Goal: Task Accomplishment & Management: Manage account settings

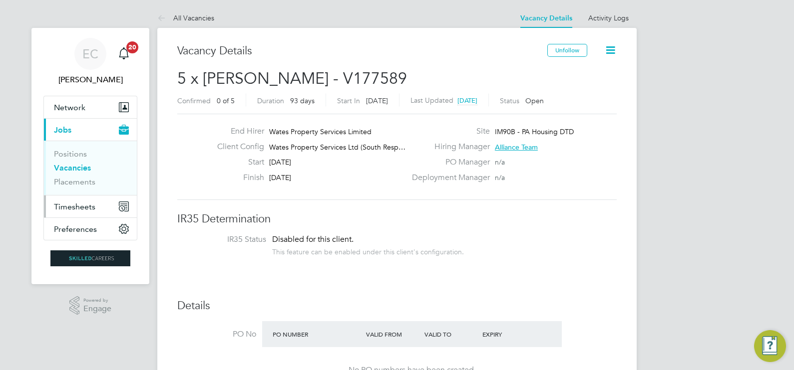
click at [67, 210] on span "Timesheets" at bounding box center [74, 206] width 41 height 9
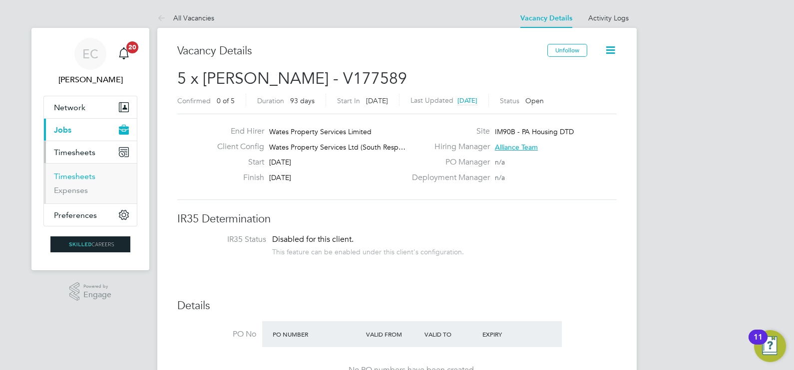
click at [81, 177] on link "Timesheets" at bounding box center [74, 176] width 41 height 9
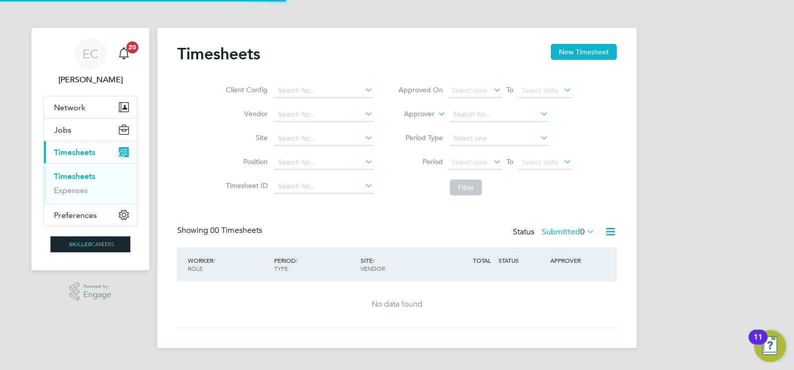
click at [337, 83] on li "Client Config" at bounding box center [297, 91] width 175 height 24
click at [340, 95] on input at bounding box center [324, 91] width 98 height 14
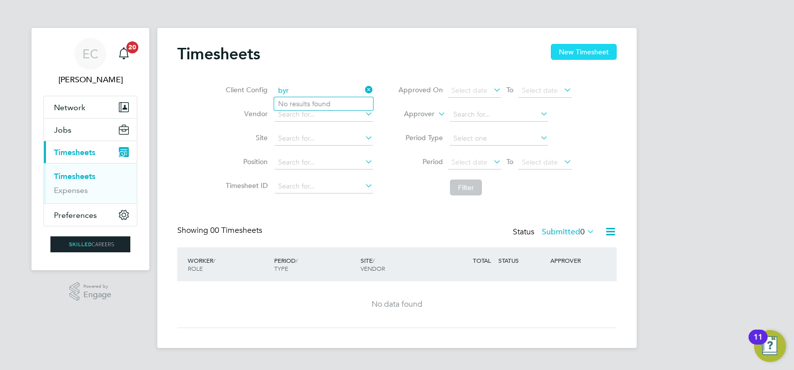
type input "byr"
click at [599, 52] on button "New Timesheet" at bounding box center [584, 52] width 66 height 16
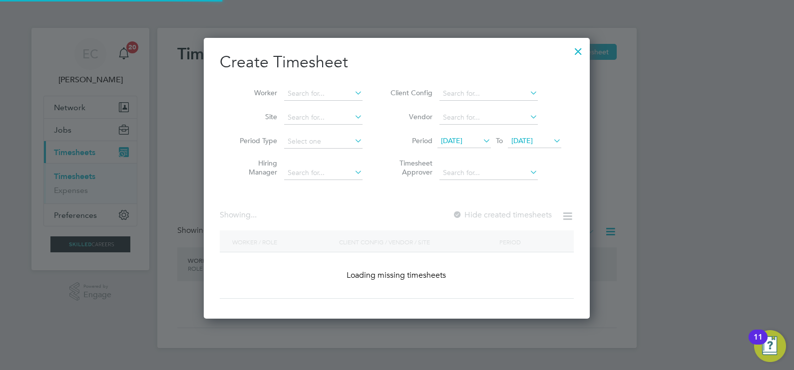
scroll to position [281, 386]
click at [304, 92] on input at bounding box center [323, 94] width 78 height 14
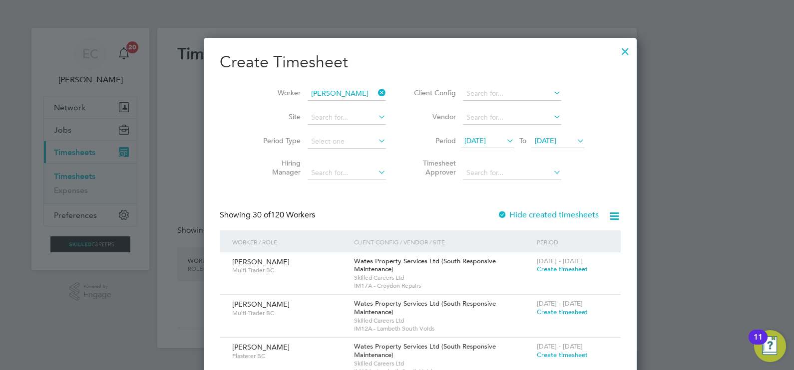
click at [326, 127] on li "[PERSON_NAME]" at bounding box center [345, 133] width 123 height 13
type input "[PERSON_NAME]"
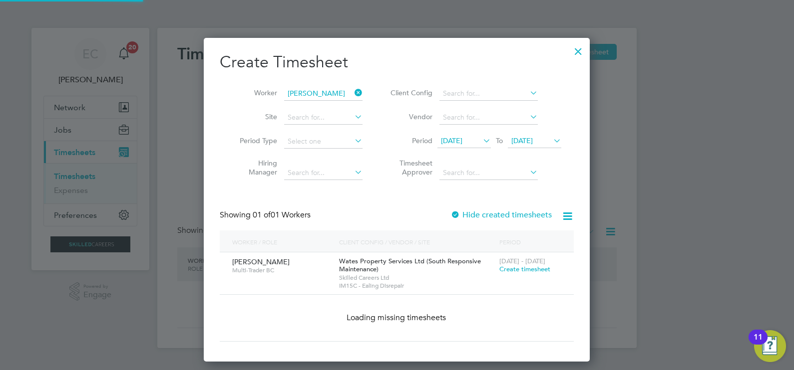
scroll to position [277, 386]
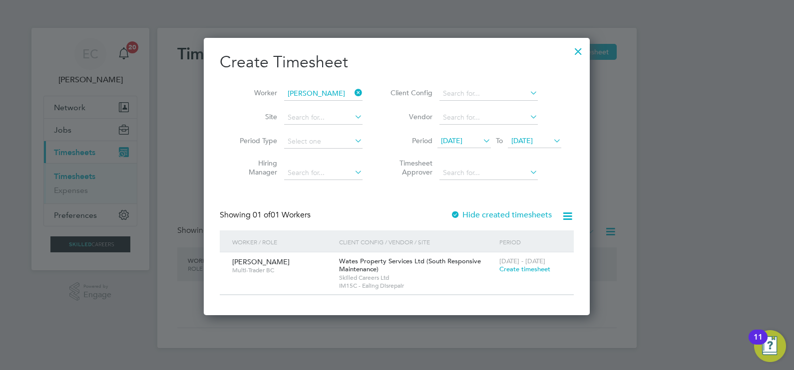
click at [480, 210] on label "Hide created timesheets" at bounding box center [500, 215] width 101 height 10
click at [485, 215] on label "Hide created timesheets" at bounding box center [500, 215] width 101 height 10
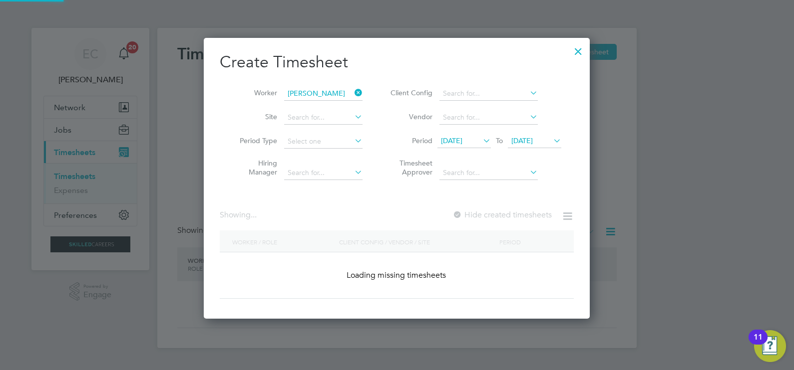
scroll to position [5, 5]
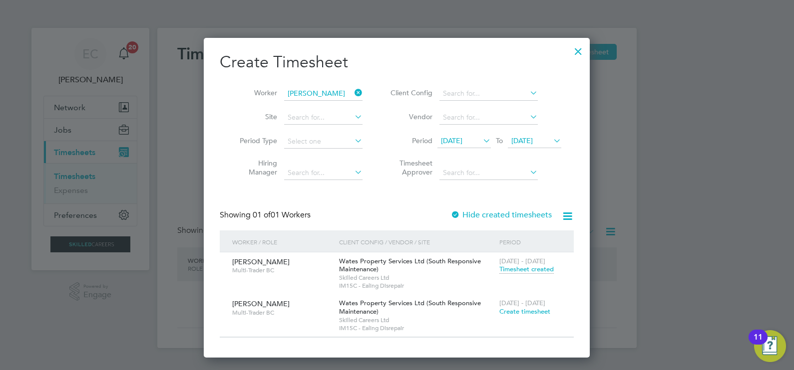
click at [539, 266] on span "Timesheet created" at bounding box center [526, 269] width 54 height 9
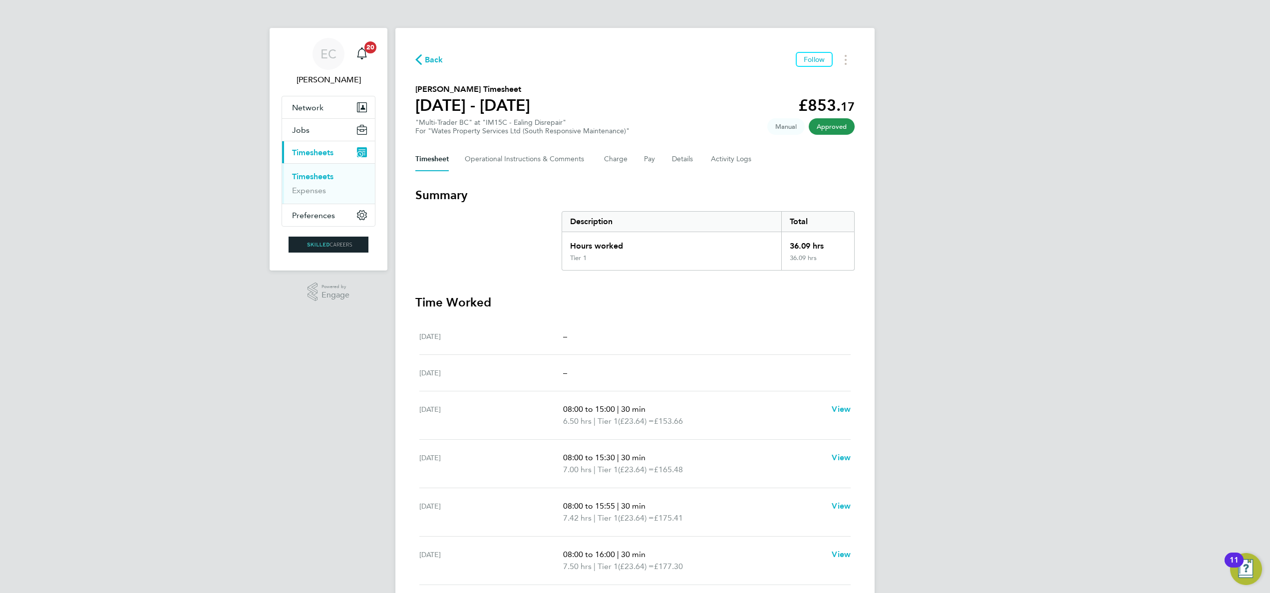
drag, startPoint x: 436, startPoint y: 60, endPoint x: 528, endPoint y: 62, distance: 91.4
click at [436, 60] on span "Back" at bounding box center [434, 60] width 18 height 12
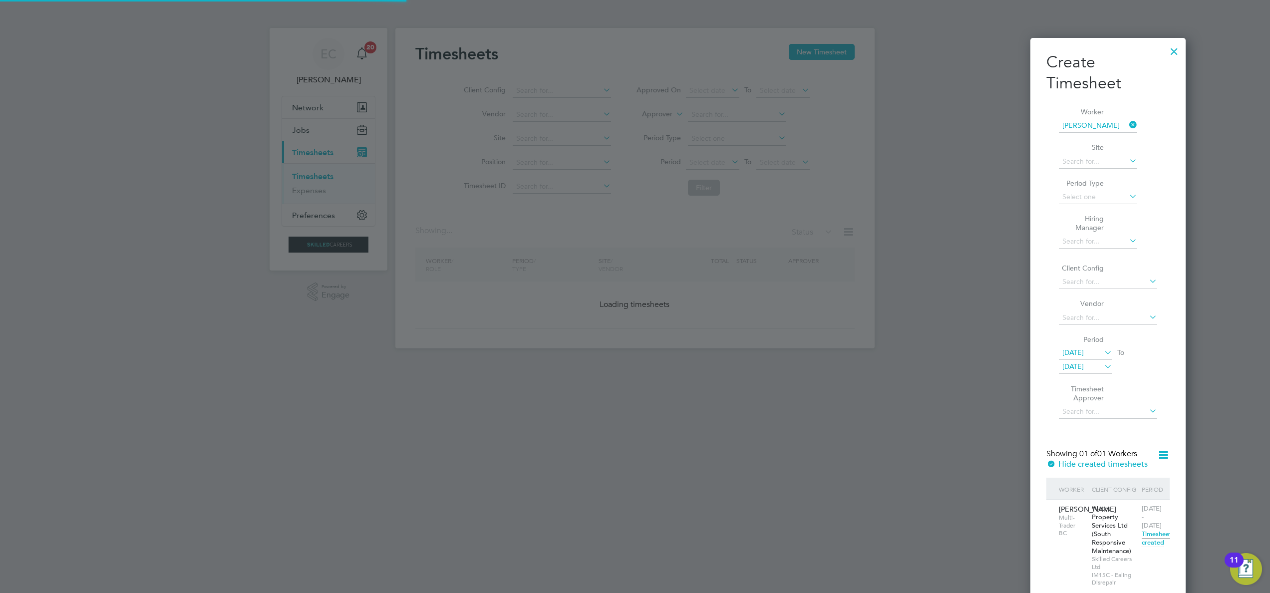
scroll to position [321, 386]
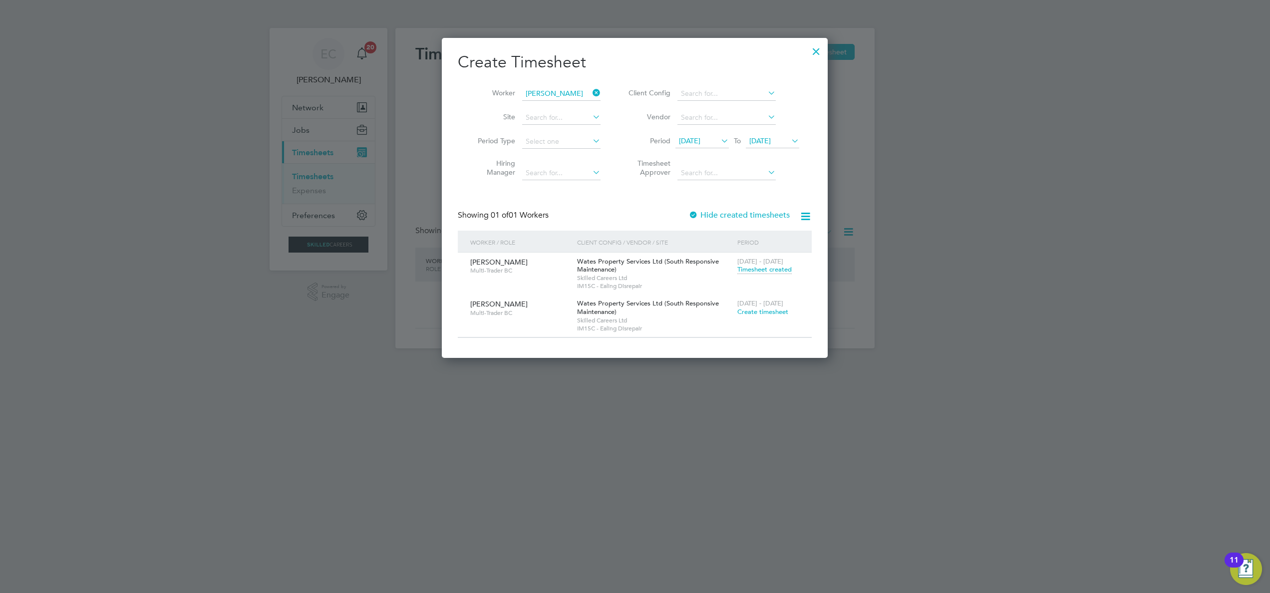
click at [591, 94] on icon at bounding box center [591, 93] width 0 height 14
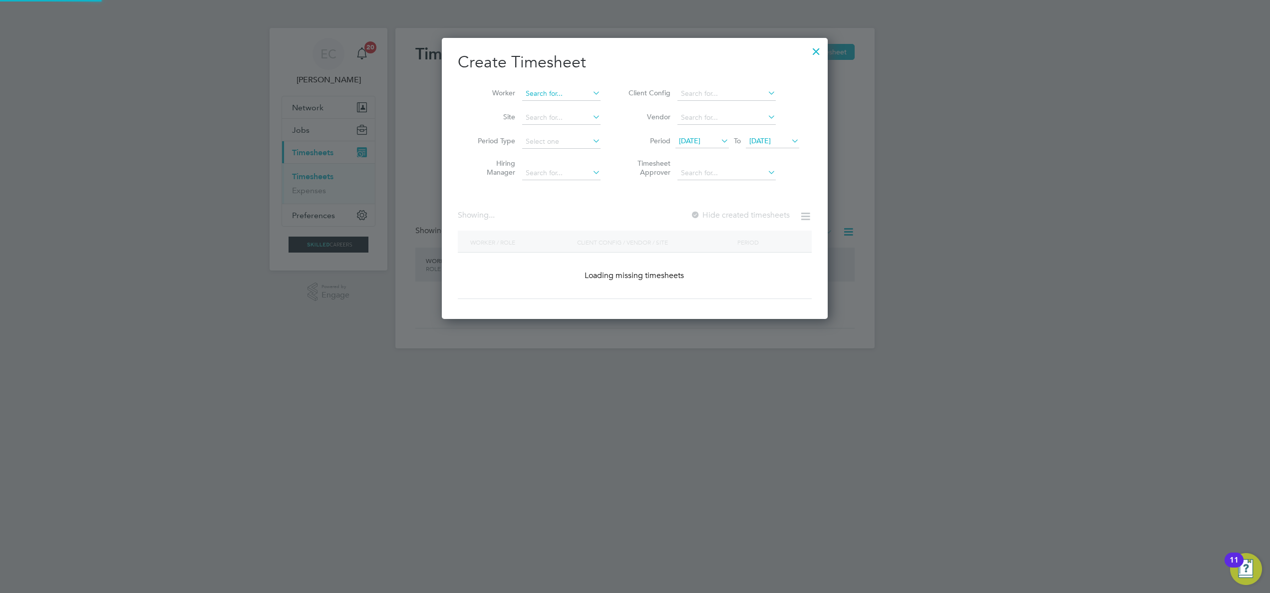
scroll to position [282, 386]
click at [564, 91] on input at bounding box center [561, 94] width 78 height 14
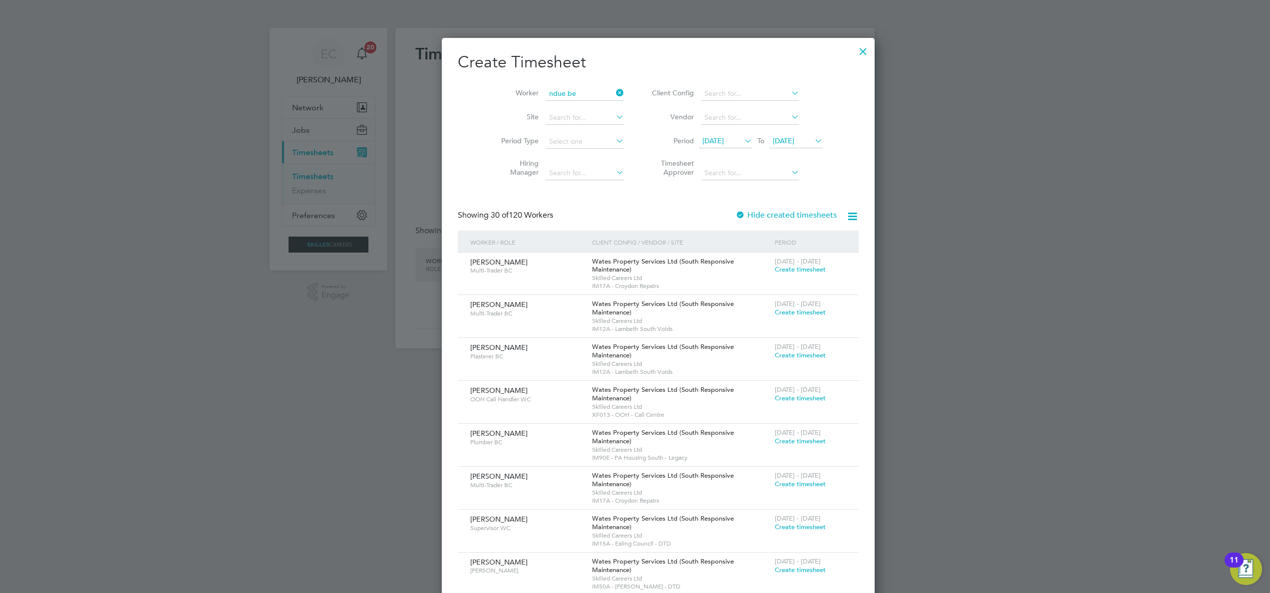
drag, startPoint x: 560, startPoint y: 108, endPoint x: 596, endPoint y: 135, distance: 44.2
click at [561, 108] on li "Ndue Be qari" at bounding box center [561, 106] width 79 height 13
type input "[PERSON_NAME]"
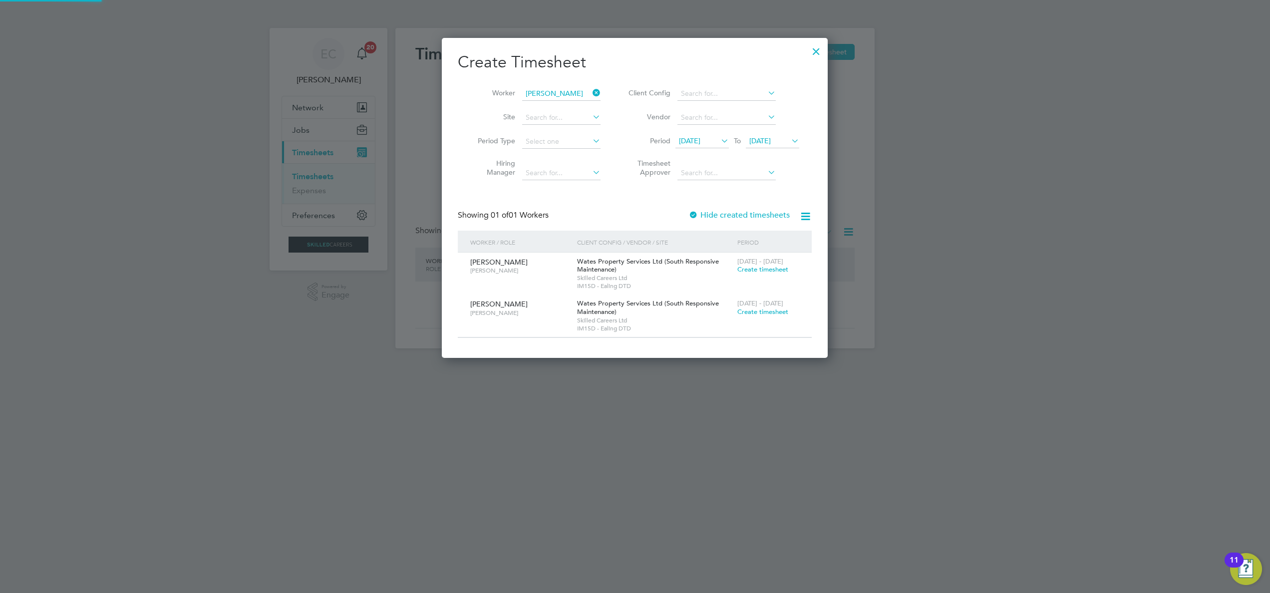
scroll to position [321, 386]
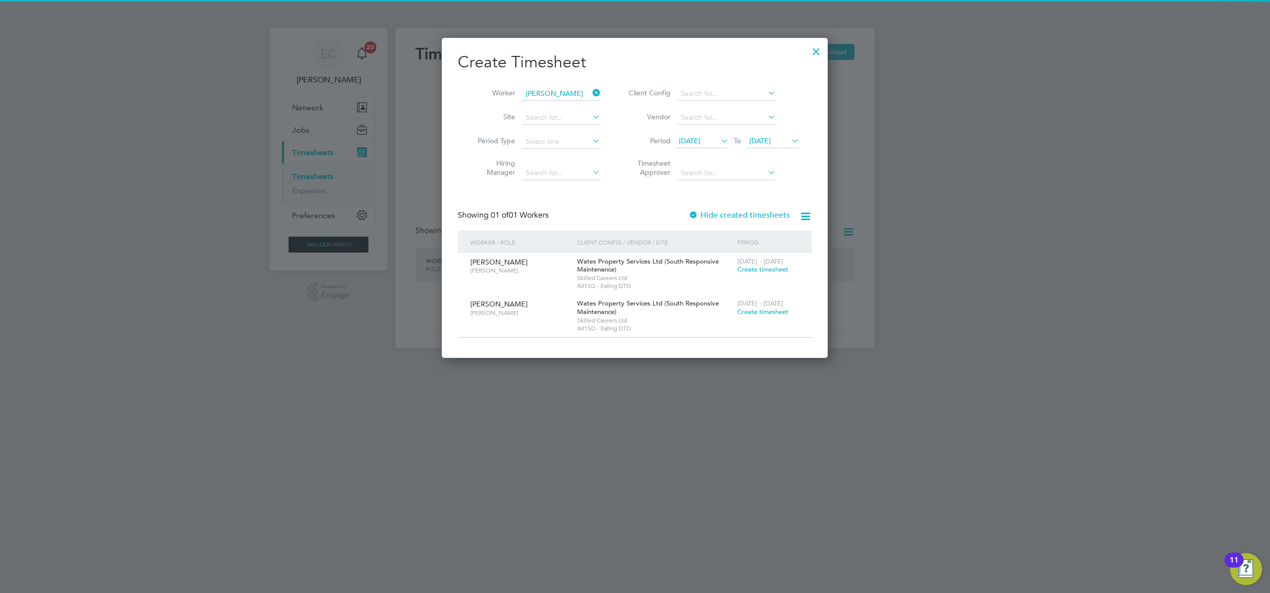
click at [700, 136] on span "[DATE]" at bounding box center [689, 140] width 21 height 9
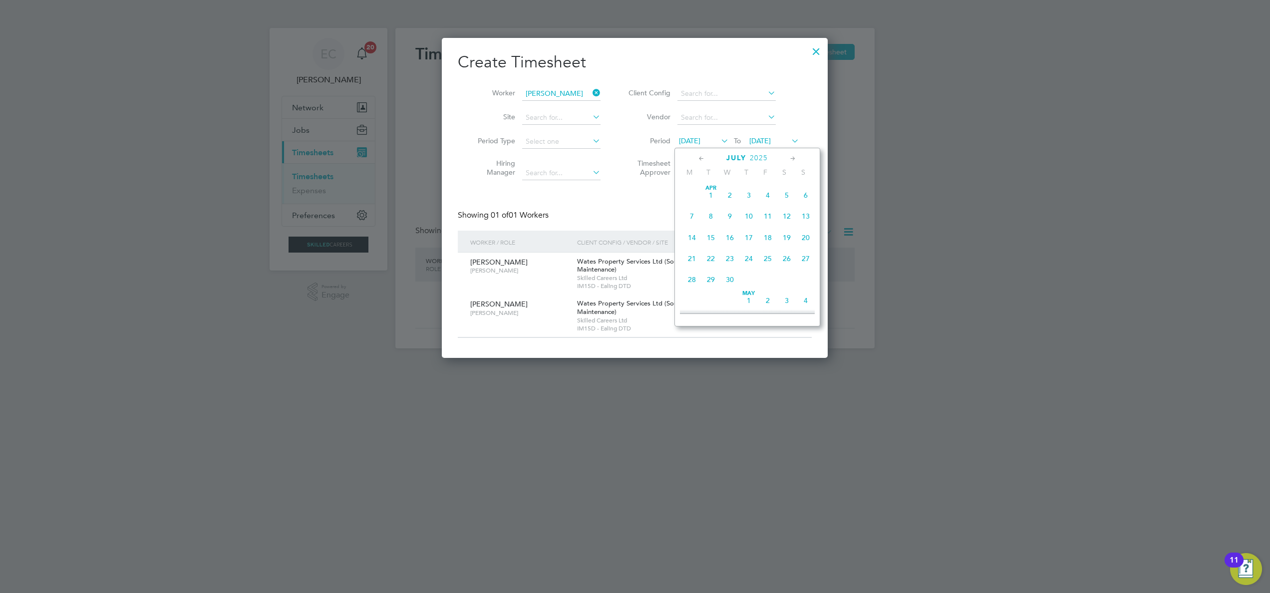
scroll to position [385, 0]
click at [697, 156] on icon at bounding box center [701, 158] width 9 height 11
click at [692, 212] on span "2" at bounding box center [691, 213] width 19 height 19
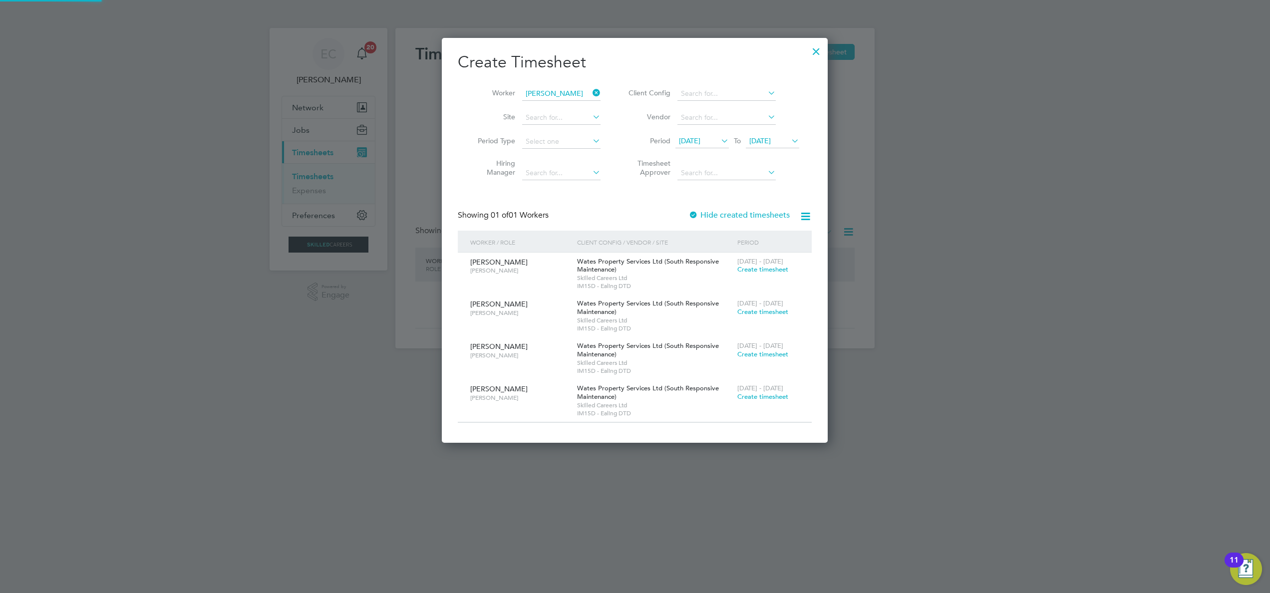
scroll to position [405, 386]
click at [700, 140] on span "[DATE]" at bounding box center [689, 140] width 21 height 9
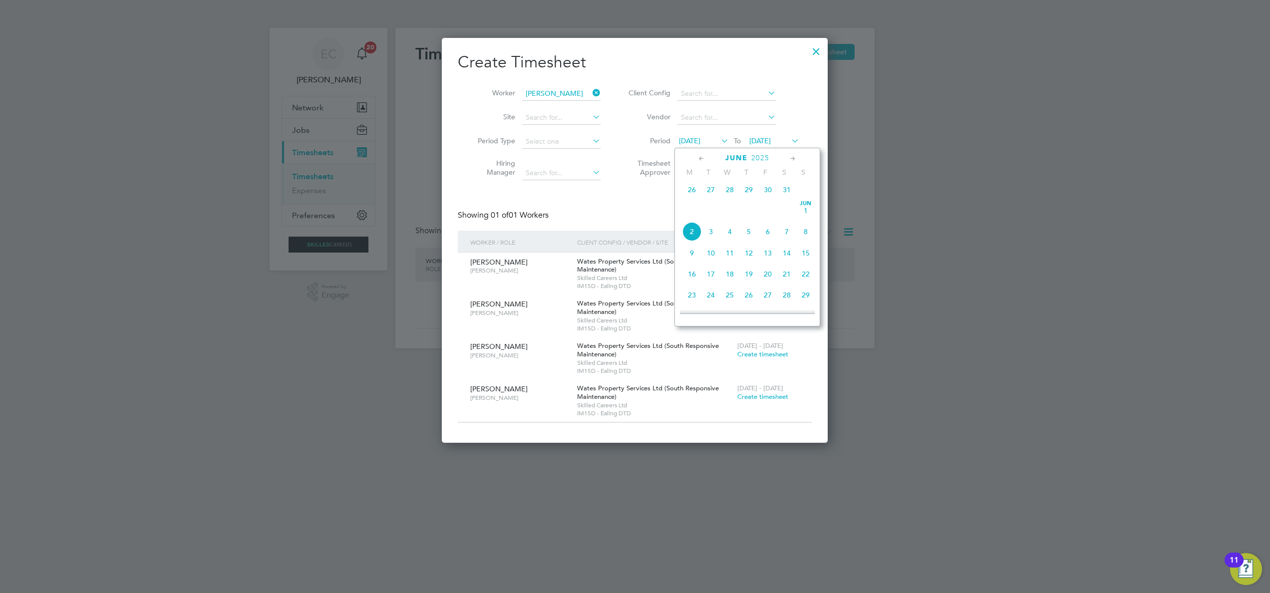
click at [687, 192] on span "26" at bounding box center [691, 189] width 19 height 19
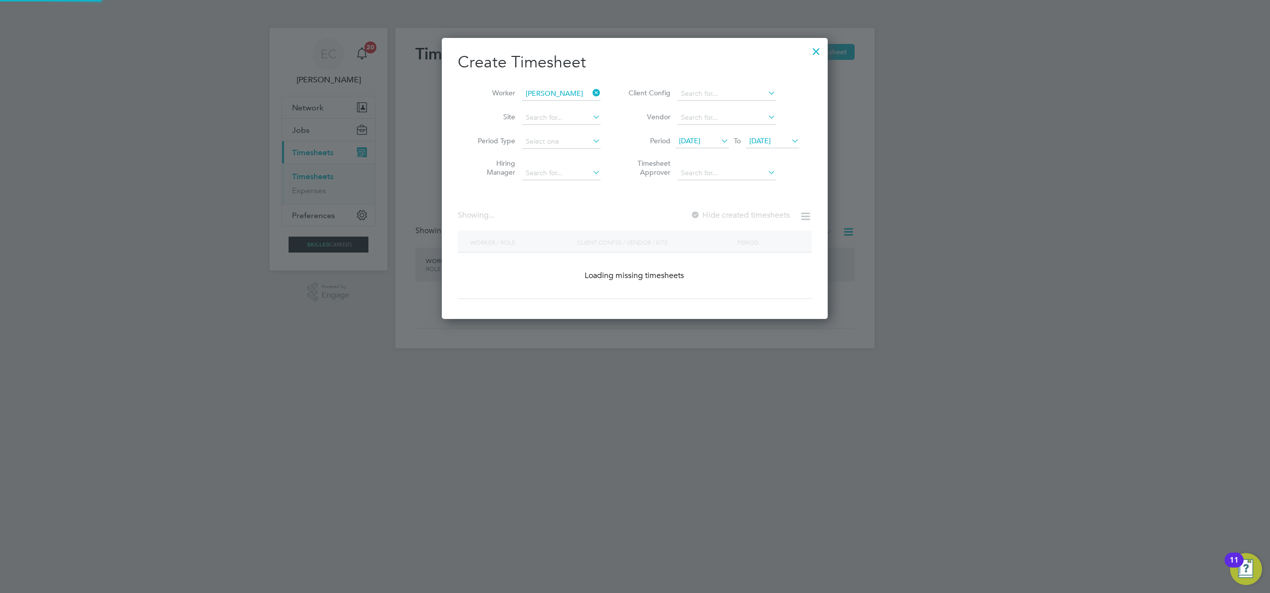
scroll to position [405, 386]
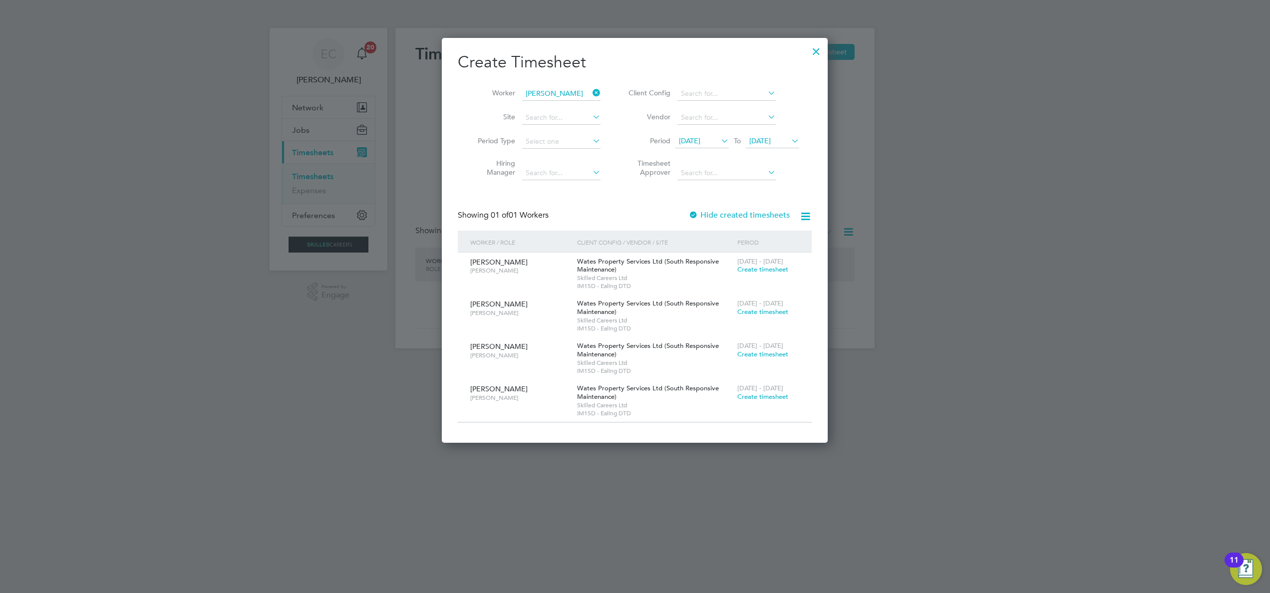
click at [729, 206] on div "Create Timesheet Worker [PERSON_NAME] Site Period Type Hiring Manager Client Co…" at bounding box center [635, 237] width 354 height 371
click at [729, 207] on div "Create Timesheet Worker [PERSON_NAME] Site Period Type Hiring Manager Client Co…" at bounding box center [635, 237] width 354 height 371
drag, startPoint x: 729, startPoint y: 207, endPoint x: 730, endPoint y: 212, distance: 5.6
click at [730, 212] on label "Hide created timesheets" at bounding box center [738, 215] width 101 height 10
click at [731, 213] on label "Hide created timesheets" at bounding box center [738, 215] width 101 height 10
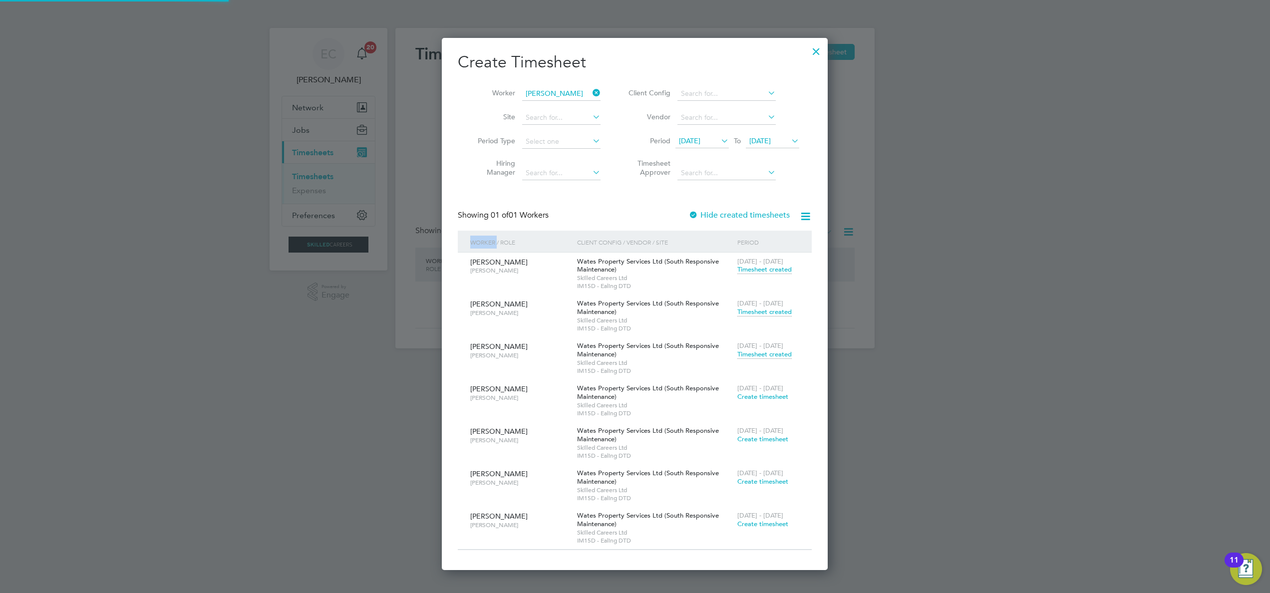
scroll to position [532, 386]
drag, startPoint x: 731, startPoint y: 213, endPoint x: 763, endPoint y: 349, distance: 140.6
click at [763, 349] on span "[DATE] - [DATE]" at bounding box center [760, 345] width 46 height 8
drag, startPoint x: 763, startPoint y: 349, endPoint x: 767, endPoint y: 354, distance: 6.0
click at [767, 354] on span "Timesheet created" at bounding box center [764, 354] width 54 height 9
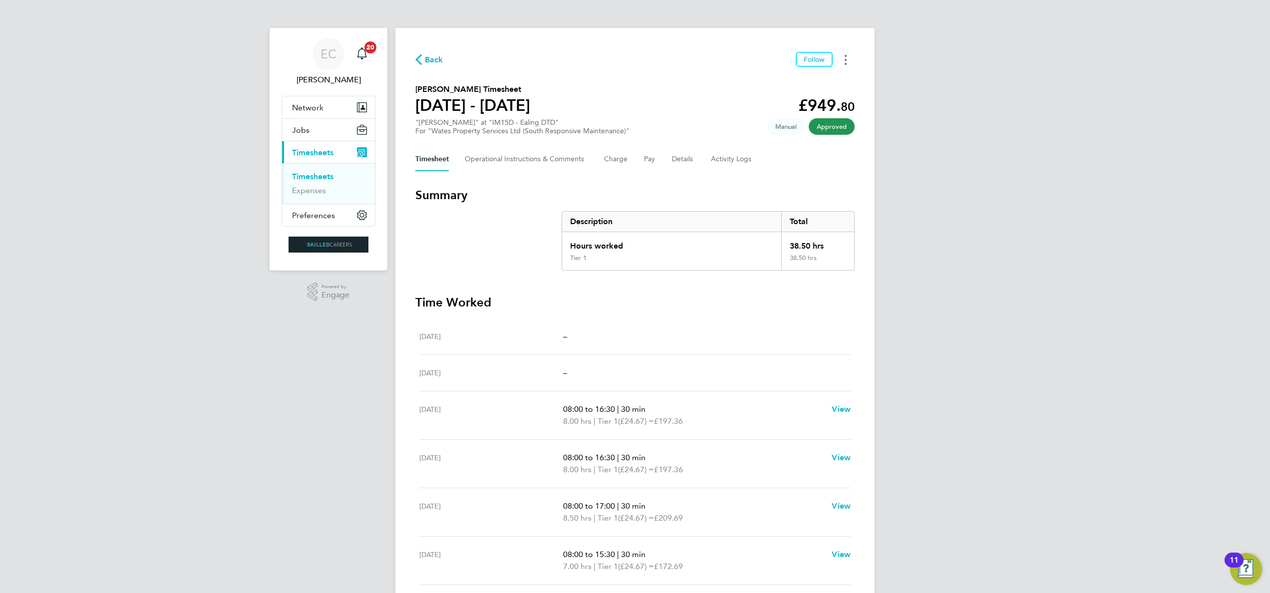
click at [793, 65] on button "Timesheets Menu" at bounding box center [846, 59] width 18 height 15
click at [774, 80] on link "Download timesheet" at bounding box center [795, 82] width 120 height 20
click at [432, 56] on span "Back" at bounding box center [434, 60] width 18 height 12
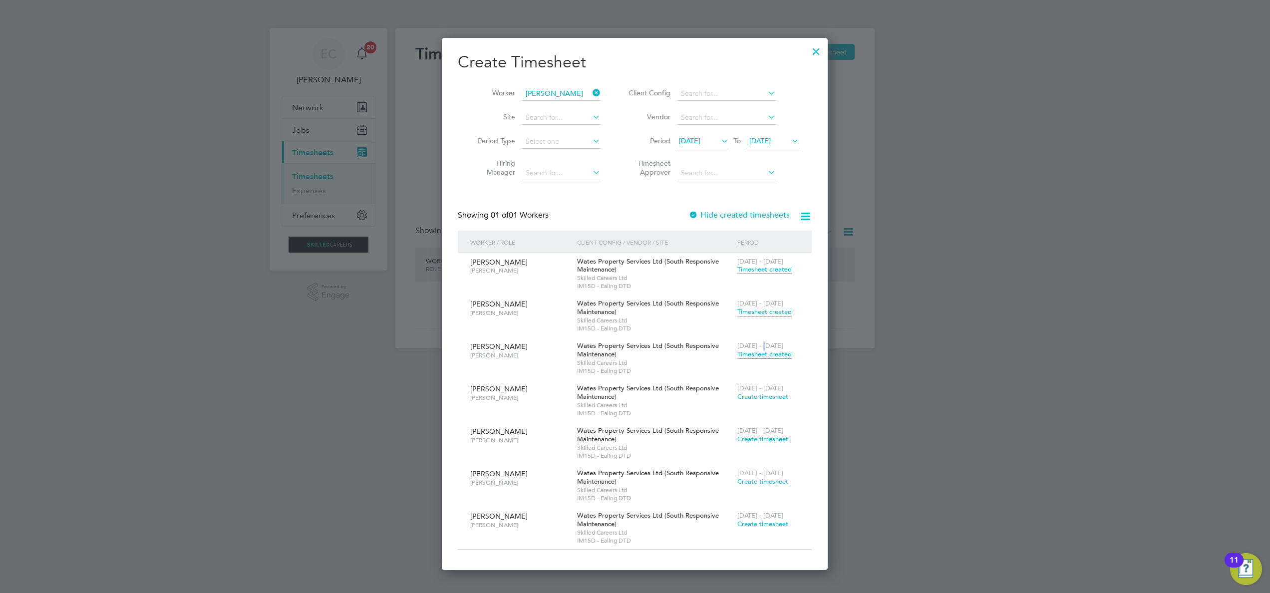
click at [591, 92] on icon at bounding box center [591, 93] width 0 height 14
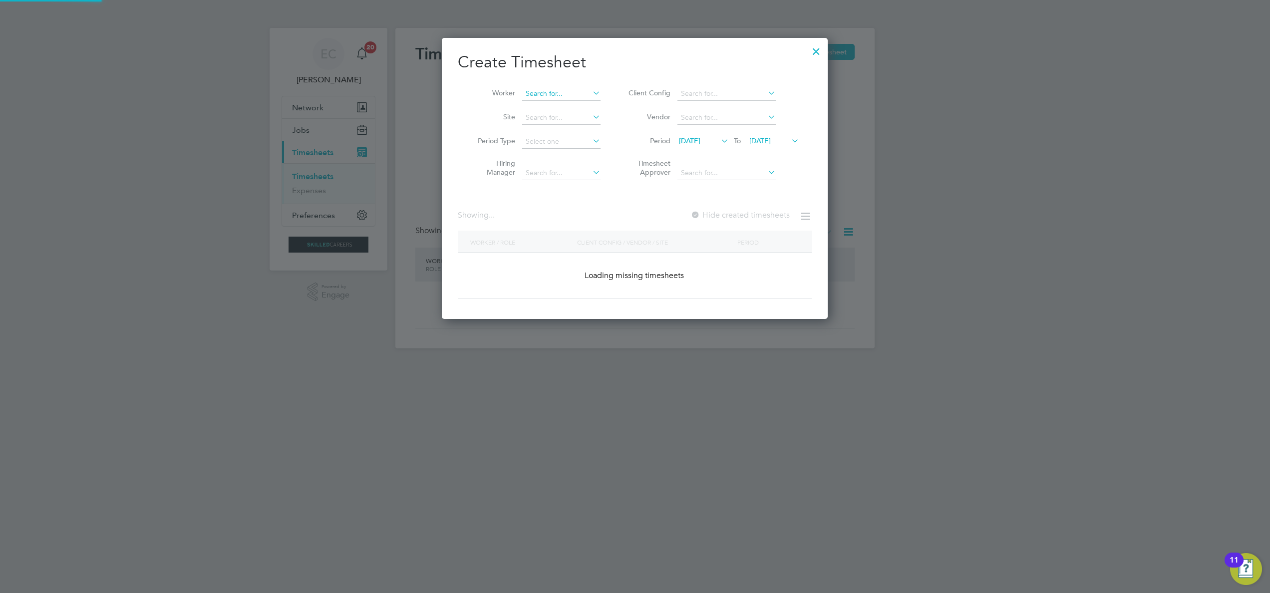
click at [563, 96] on input at bounding box center [561, 94] width 78 height 14
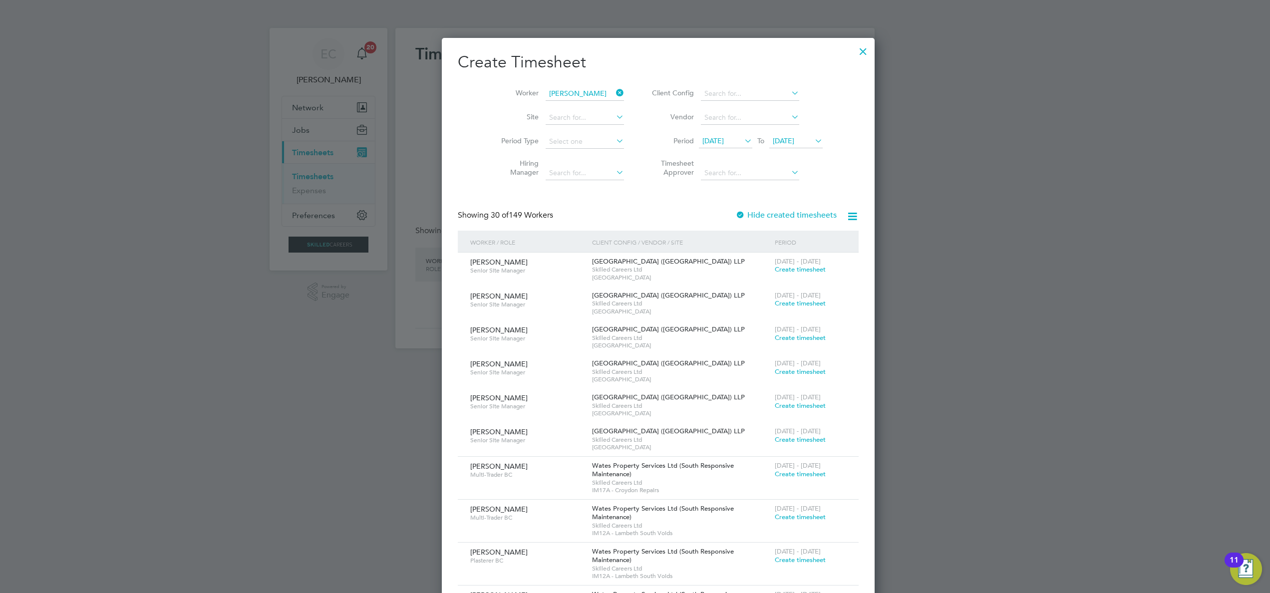
click at [532, 108] on b "Delano" at bounding box center [538, 107] width 24 height 8
type input "[PERSON_NAME]"
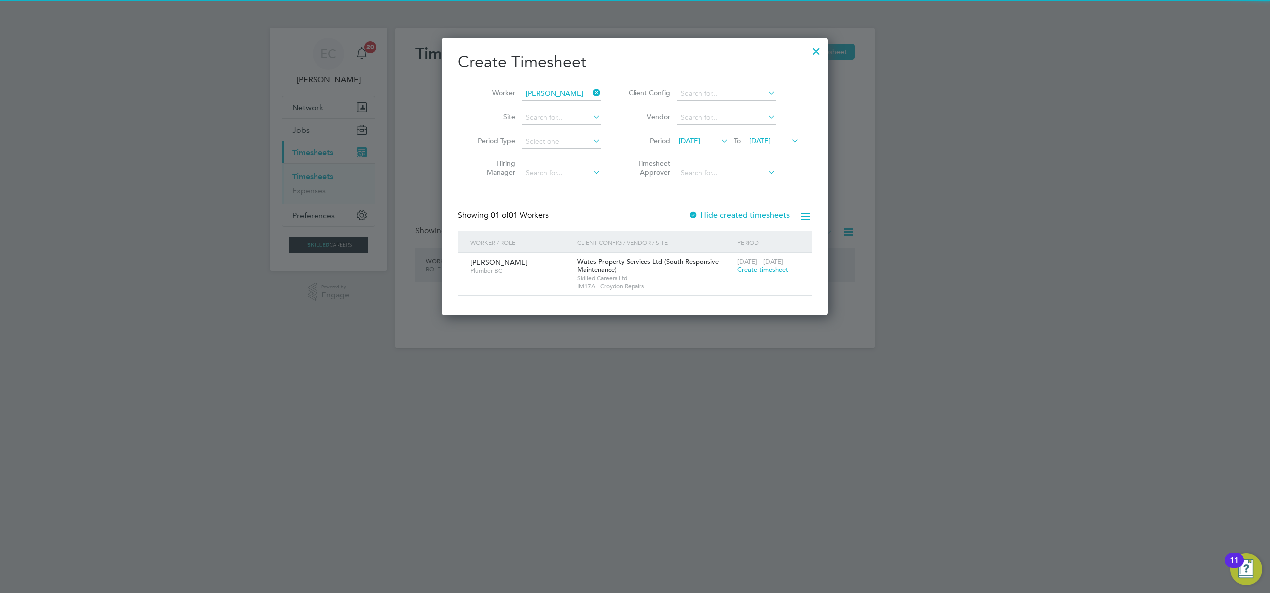
click at [739, 210] on label "Hide created timesheets" at bounding box center [738, 215] width 101 height 10
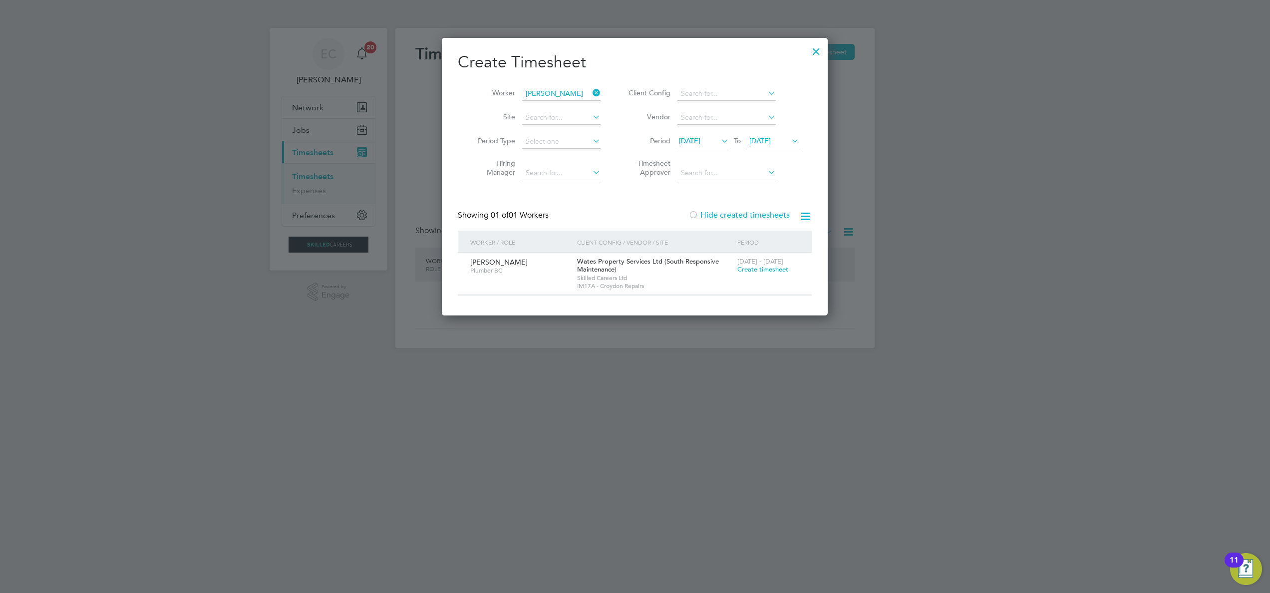
click at [739, 211] on label "Hide created timesheets" at bounding box center [738, 215] width 101 height 10
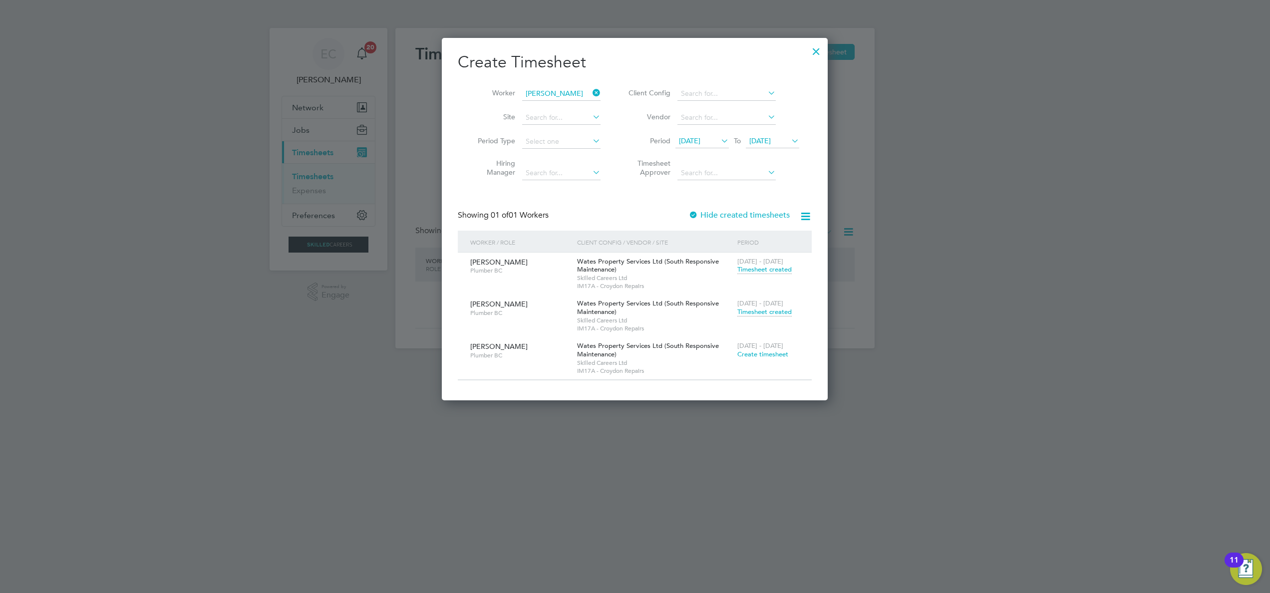
click at [754, 314] on span "Timesheet created" at bounding box center [764, 312] width 54 height 9
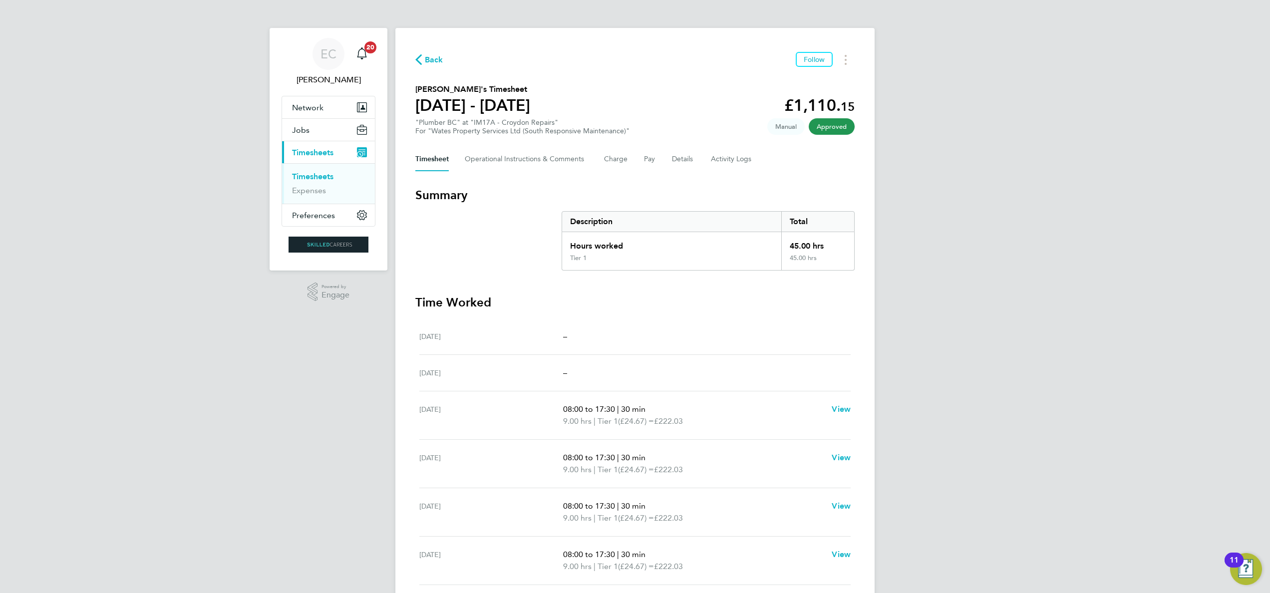
click at [436, 63] on span "Back" at bounding box center [434, 60] width 18 height 12
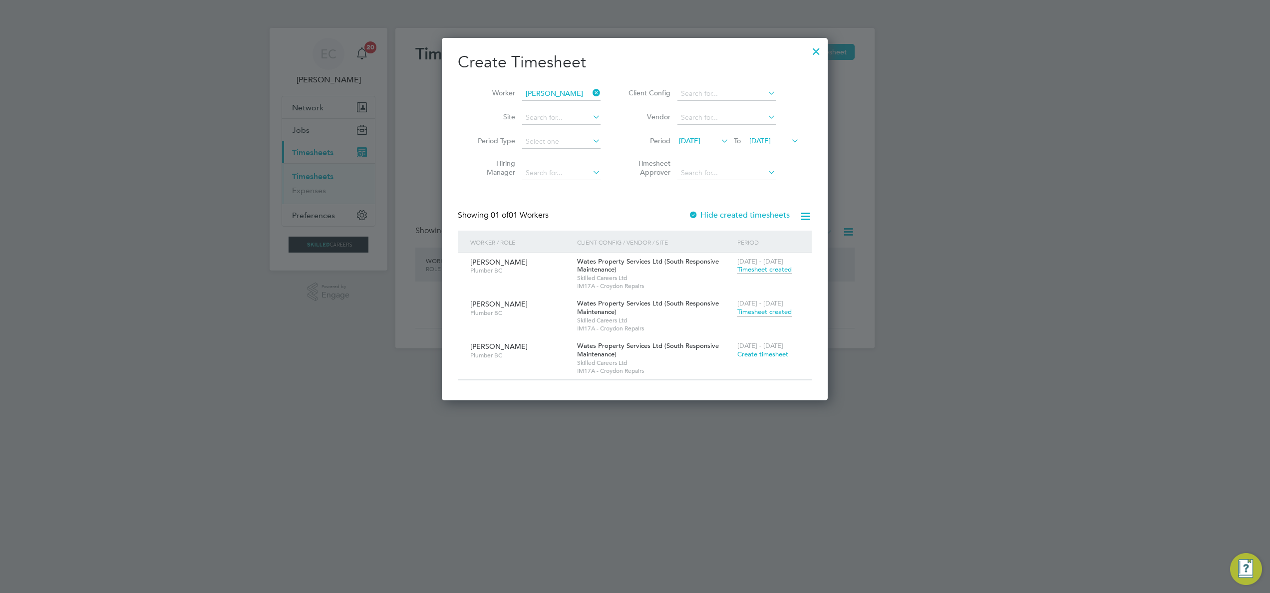
click at [764, 274] on span "Timesheet created" at bounding box center [764, 269] width 54 height 9
click at [764, 269] on span "Timesheet created" at bounding box center [764, 269] width 54 height 9
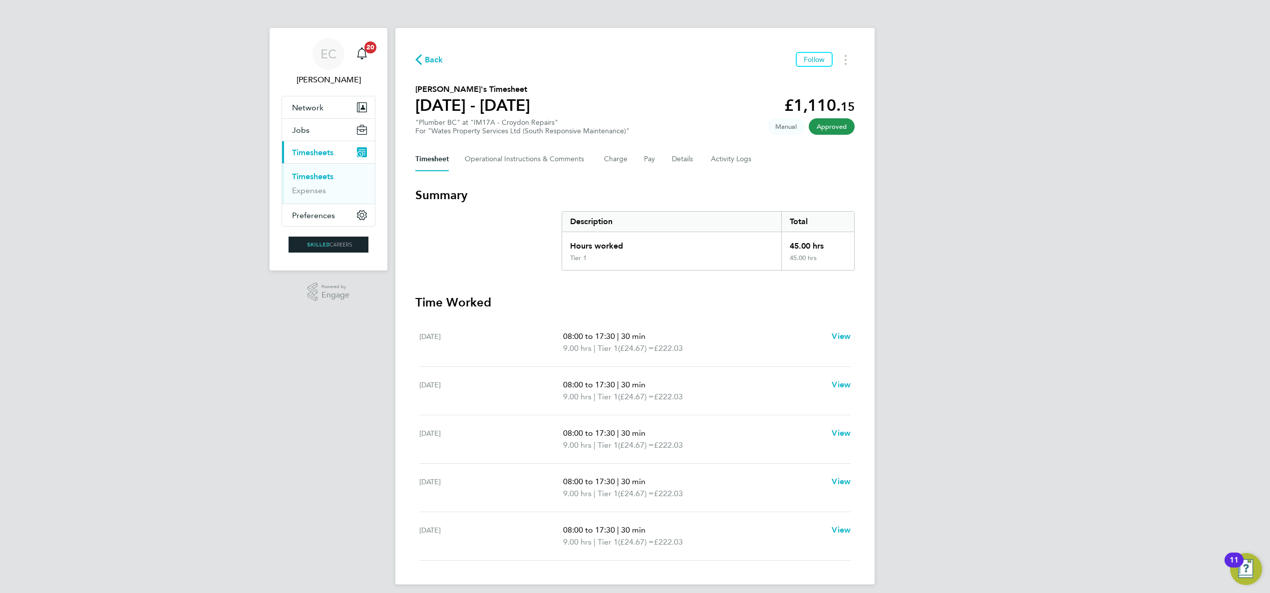
click at [435, 60] on span "Back" at bounding box center [434, 60] width 18 height 12
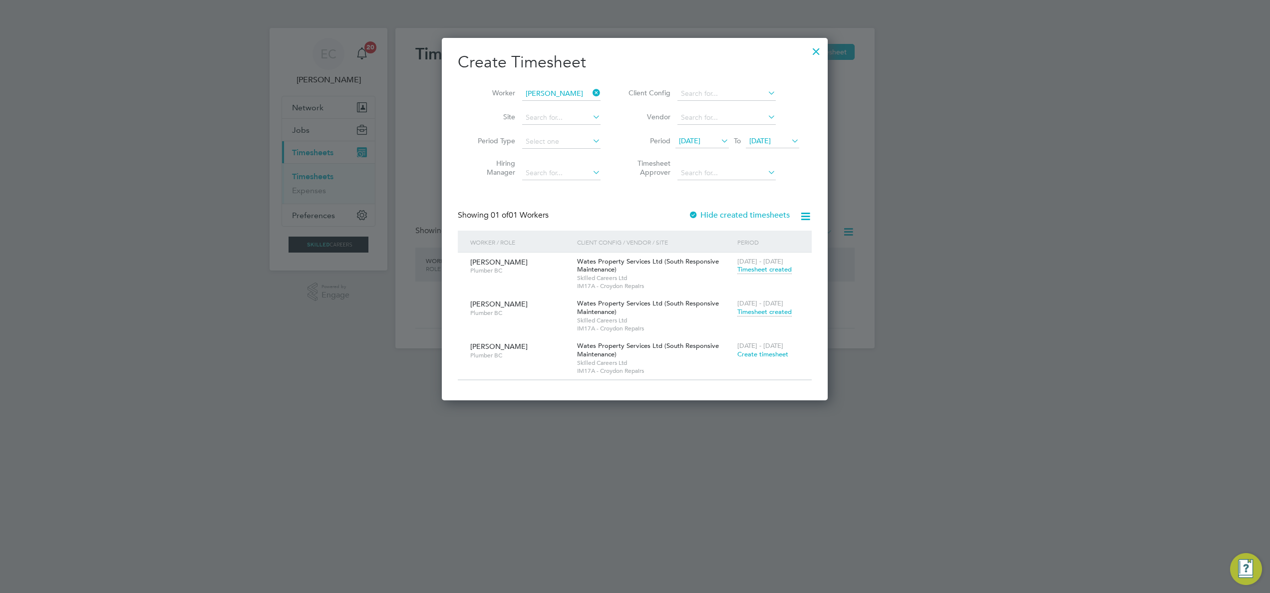
click at [782, 313] on span "Timesheet created" at bounding box center [764, 312] width 54 height 9
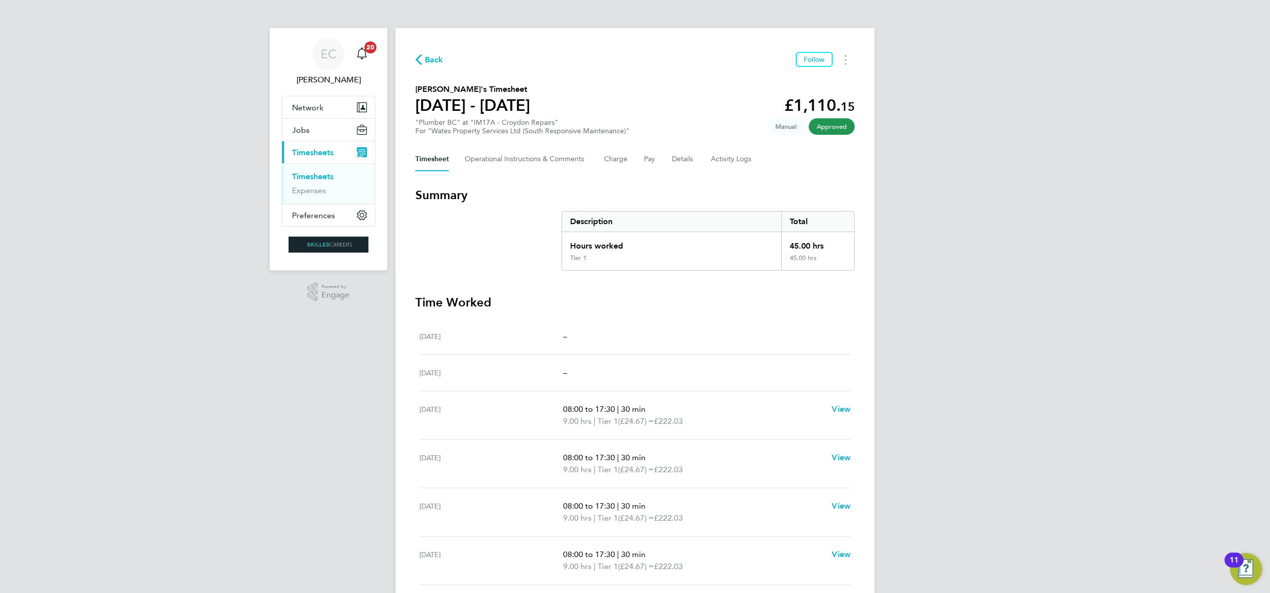
drag, startPoint x: 426, startPoint y: 59, endPoint x: 428, endPoint y: 64, distance: 6.0
click at [425, 59] on span "Back" at bounding box center [434, 60] width 18 height 12
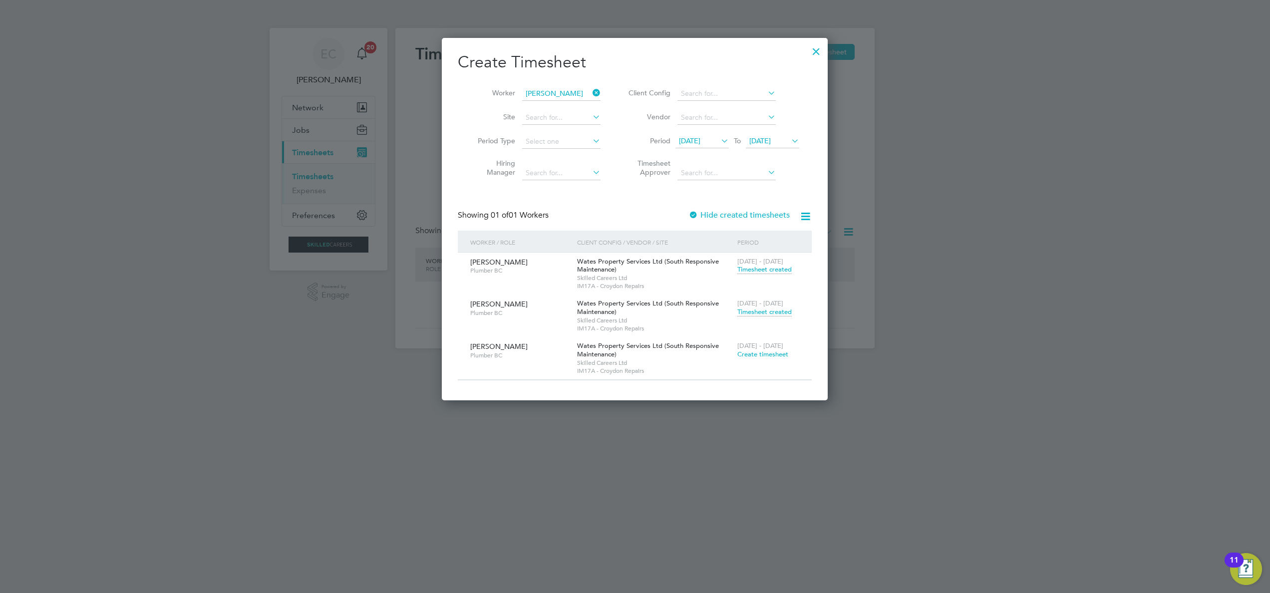
click at [793, 54] on div at bounding box center [816, 49] width 18 height 18
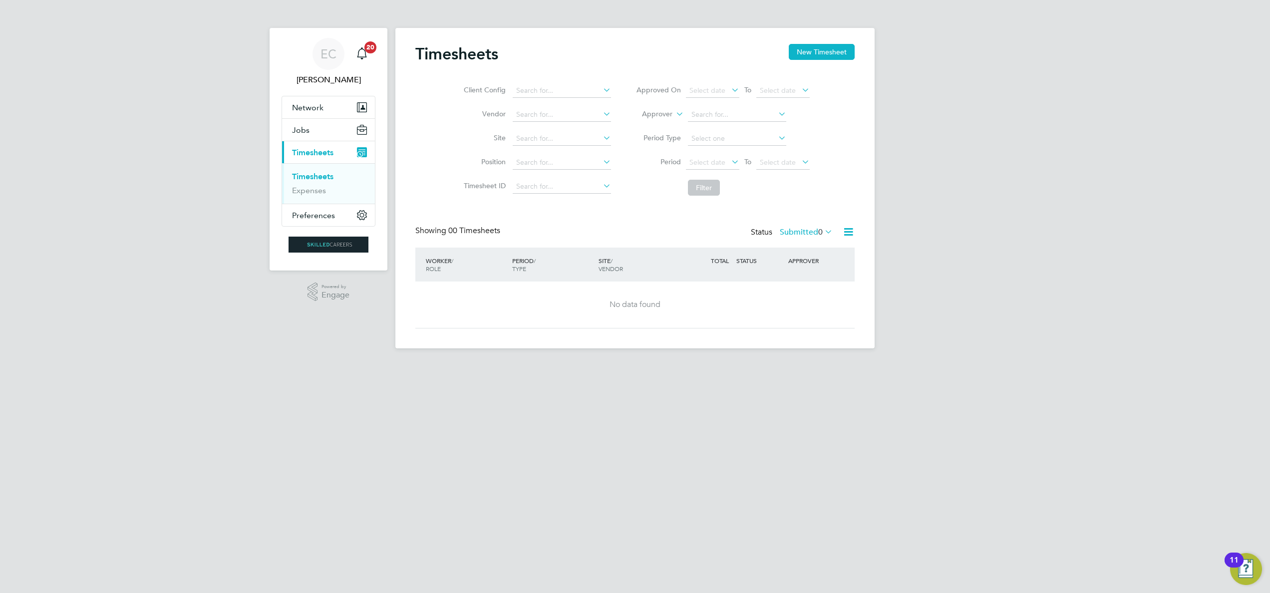
drag, startPoint x: 938, startPoint y: 316, endPoint x: 944, endPoint y: 305, distance: 13.0
click at [793, 315] on div "EC [PERSON_NAME] Notifications 20 Applications: Network Businesses Sites Worker…" at bounding box center [635, 182] width 1270 height 364
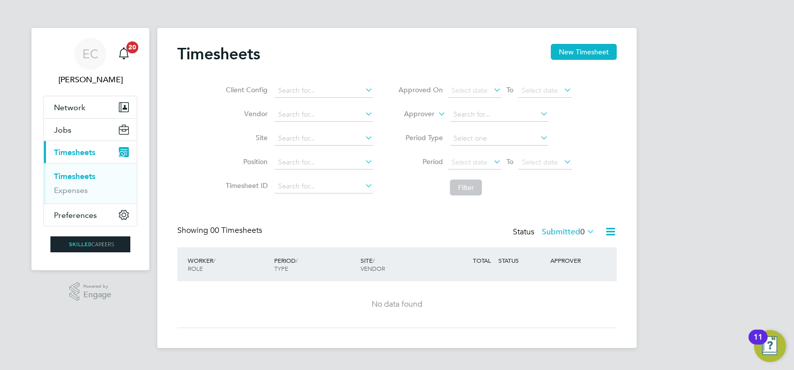
click at [75, 153] on span "Timesheets" at bounding box center [74, 152] width 41 height 9
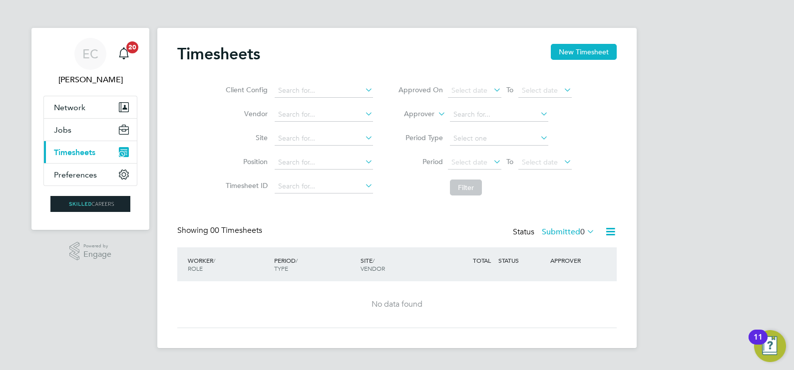
click at [76, 145] on button "Current page: Timesheets" at bounding box center [90, 152] width 93 height 22
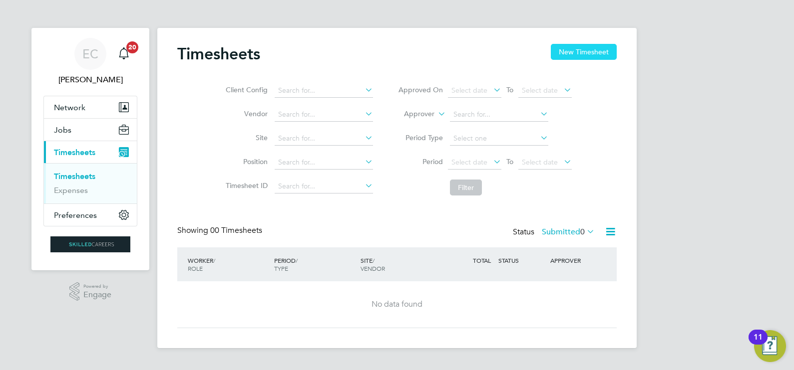
click at [612, 53] on button "New Timesheet" at bounding box center [584, 52] width 66 height 16
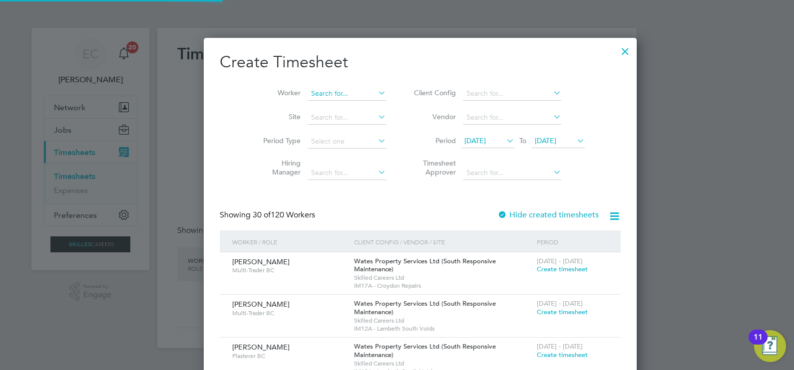
scroll to position [1533, 386]
click at [308, 89] on input at bounding box center [347, 94] width 78 height 14
type input "n"
drag, startPoint x: 298, startPoint y: 94, endPoint x: 299, endPoint y: 84, distance: 10.0
click at [308, 90] on input at bounding box center [347, 94] width 78 height 14
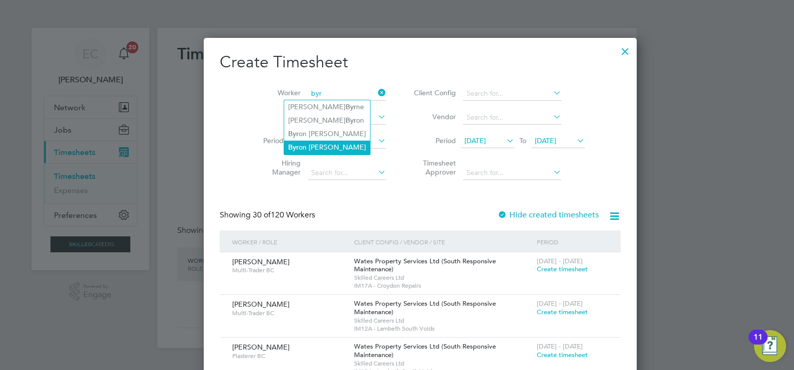
click at [337, 142] on li "Byr on [PERSON_NAME]" at bounding box center [327, 147] width 86 height 13
type input "[PERSON_NAME]"
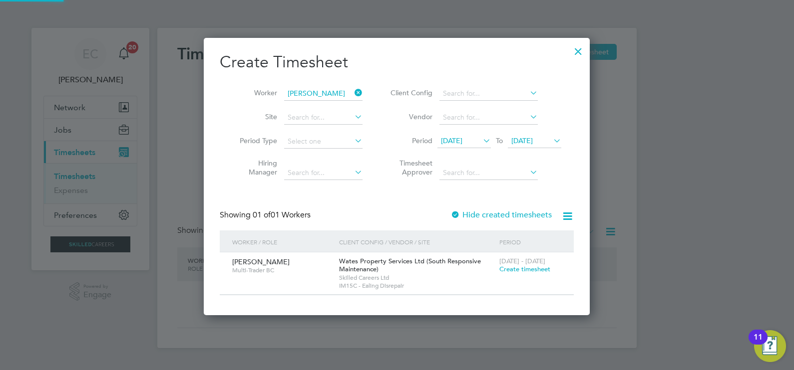
scroll to position [277, 386]
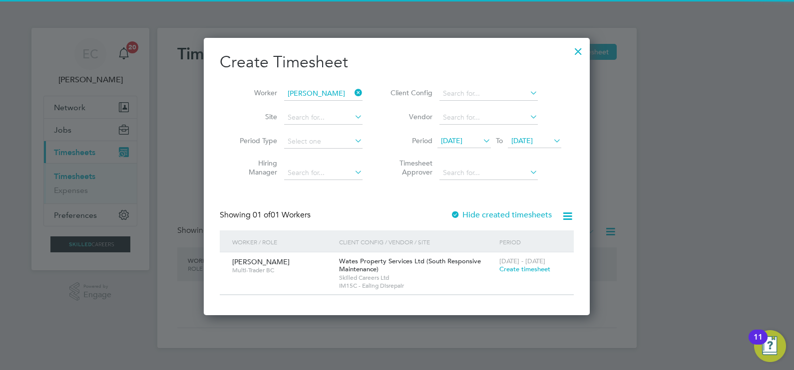
click at [471, 211] on label "Hide created timesheets" at bounding box center [500, 215] width 101 height 10
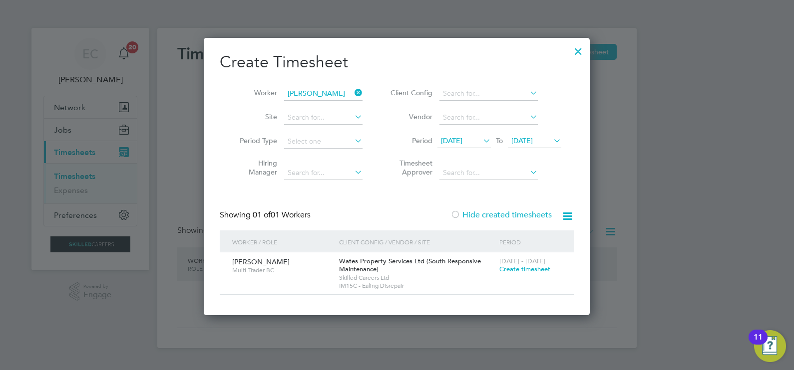
click at [473, 214] on label "Hide created timesheets" at bounding box center [500, 215] width 101 height 10
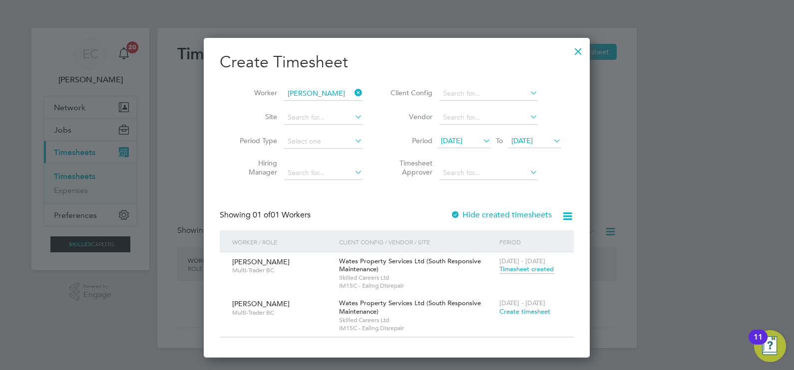
click at [530, 269] on span "Timesheet created" at bounding box center [526, 269] width 54 height 9
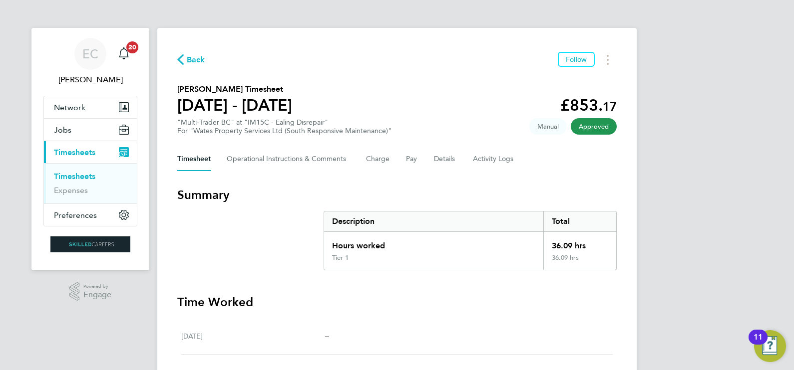
click at [426, 158] on div "Timesheet Operational Instructions & Comments Charge Pay Details Activity Logs" at bounding box center [396, 159] width 439 height 24
click at [413, 162] on button "Pay" at bounding box center [412, 159] width 12 height 24
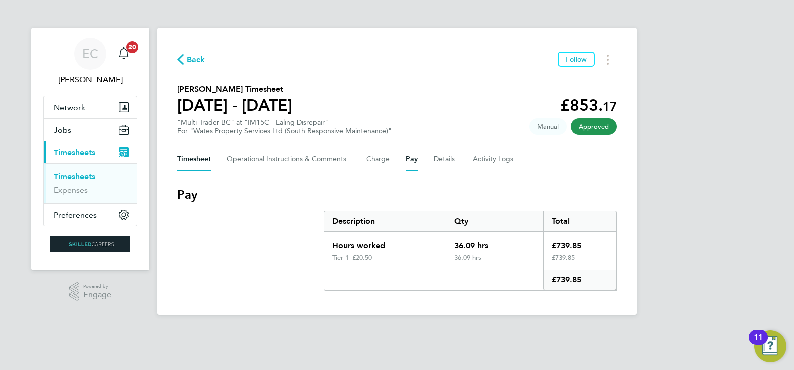
click at [190, 152] on button "Timesheet" at bounding box center [193, 159] width 33 height 24
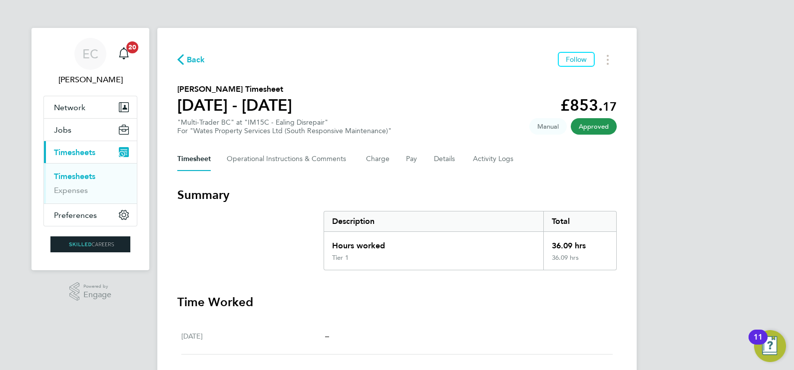
click at [579, 102] on app-decimal "£853. 17" at bounding box center [588, 105] width 56 height 19
drag, startPoint x: 579, startPoint y: 102, endPoint x: 607, endPoint y: 101, distance: 27.5
click at [607, 101] on app-decimal "£853. 17" at bounding box center [588, 105] width 56 height 19
drag, startPoint x: 607, startPoint y: 101, endPoint x: 631, endPoint y: 148, distance: 52.9
click at [632, 147] on div "Back Follow [PERSON_NAME] Timesheet [DATE] - [DATE] £853. 17 "Multi-Trader BC" …" at bounding box center [396, 343] width 479 height 630
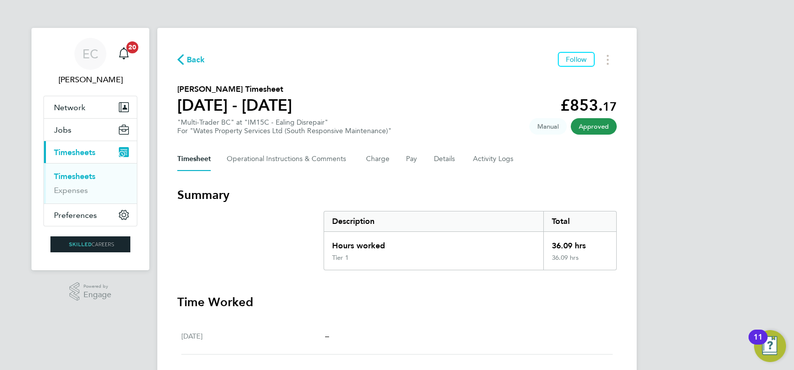
click at [585, 102] on app-decimal "£853. 17" at bounding box center [588, 105] width 56 height 19
drag, startPoint x: 585, startPoint y: 102, endPoint x: 564, endPoint y: 172, distance: 72.4
click at [564, 172] on div "Back Follow [PERSON_NAME] Timesheet [DATE] - [DATE] £853. 17 "Multi-Trader BC" …" at bounding box center [396, 343] width 479 height 630
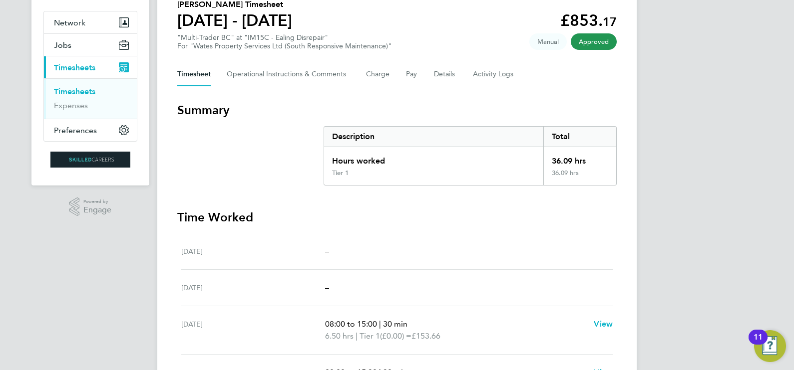
scroll to position [124, 0]
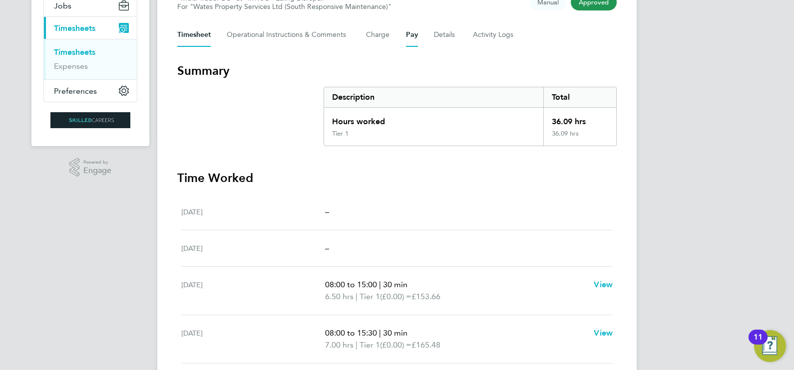
click at [409, 32] on button "Pay" at bounding box center [412, 35] width 12 height 24
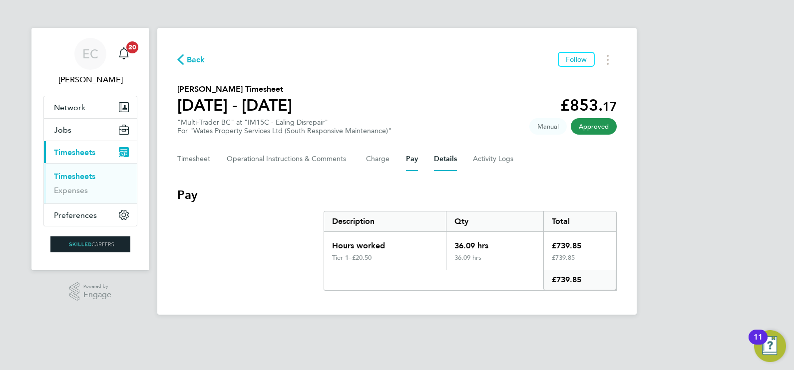
click at [444, 163] on button "Details" at bounding box center [445, 159] width 23 height 24
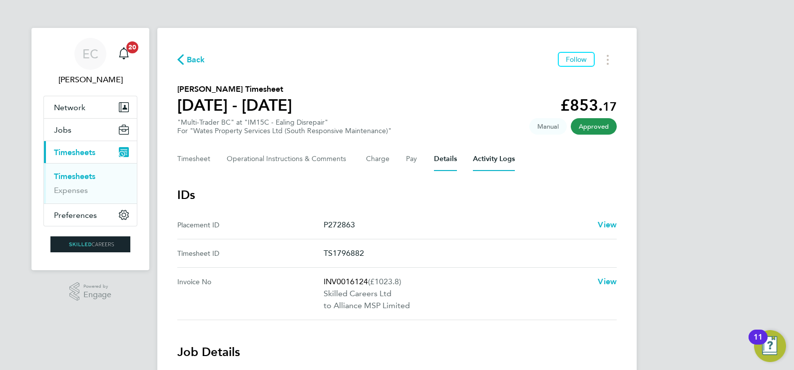
click at [488, 161] on Logs-tab "Activity Logs" at bounding box center [494, 159] width 42 height 24
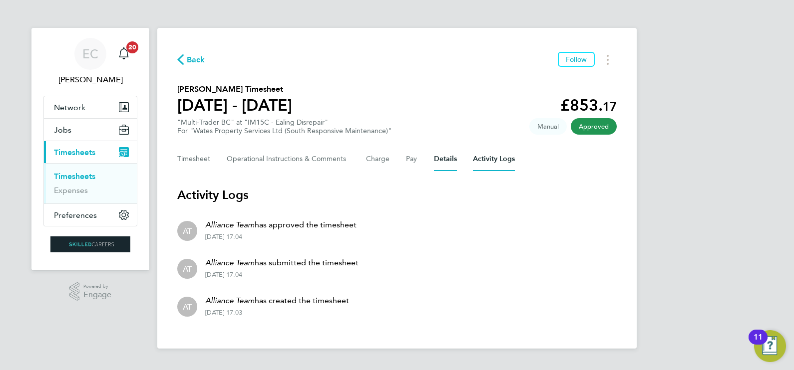
click at [435, 163] on button "Details" at bounding box center [445, 159] width 23 height 24
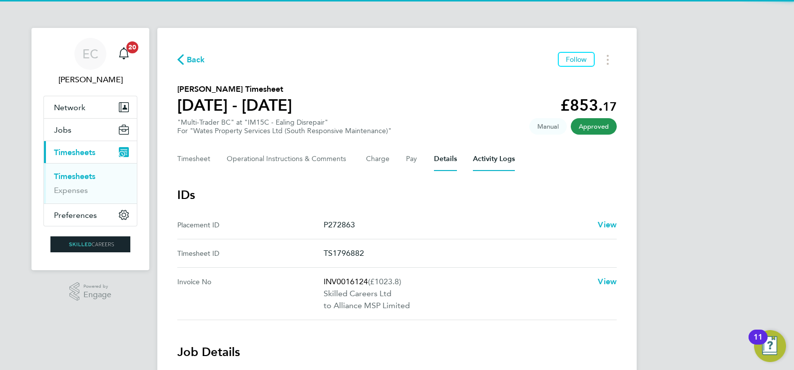
click at [495, 165] on Logs-tab "Activity Logs" at bounding box center [494, 159] width 42 height 24
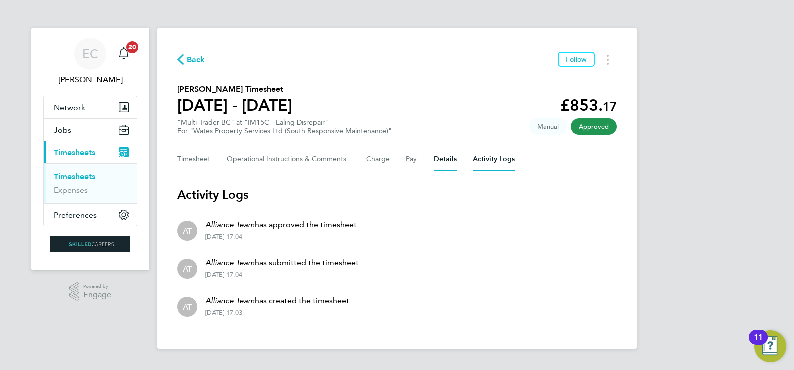
click at [438, 159] on button "Details" at bounding box center [445, 159] width 23 height 24
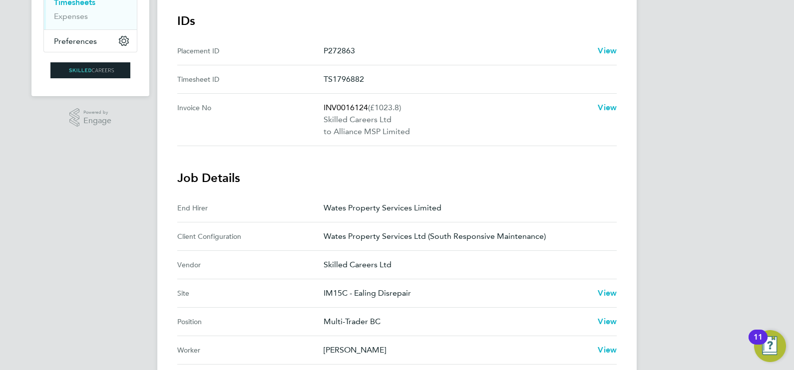
scroll to position [31, 0]
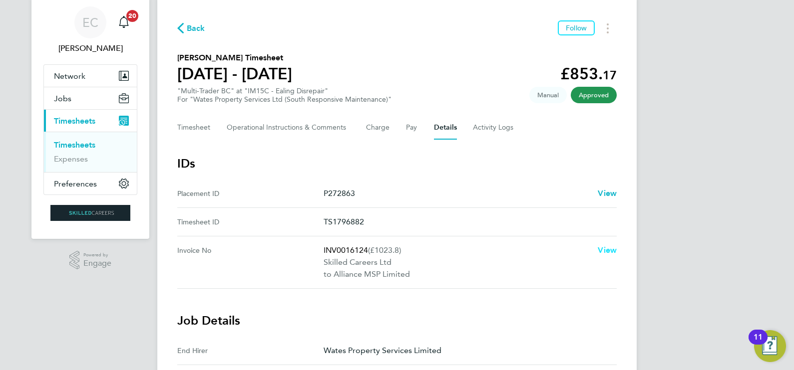
click at [603, 251] on span "View" at bounding box center [607, 250] width 19 height 9
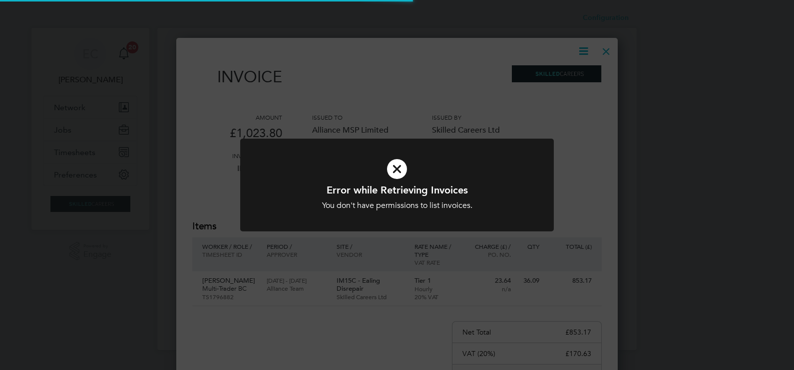
scroll to position [476, 441]
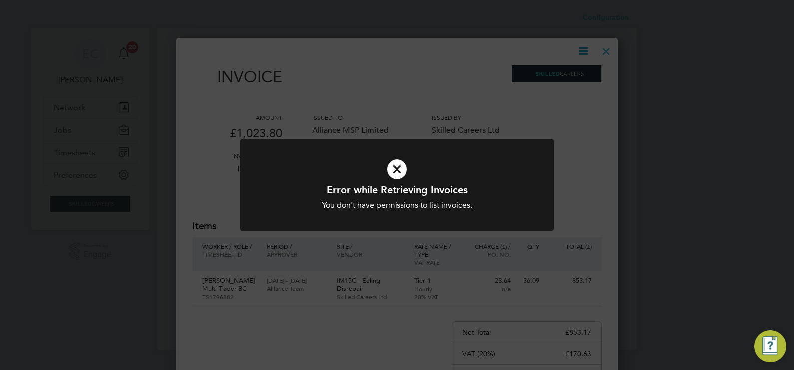
click at [668, 196] on div "Error while Retrieving Invoices You don't have permissions to list invoices. Ca…" at bounding box center [397, 185] width 794 height 370
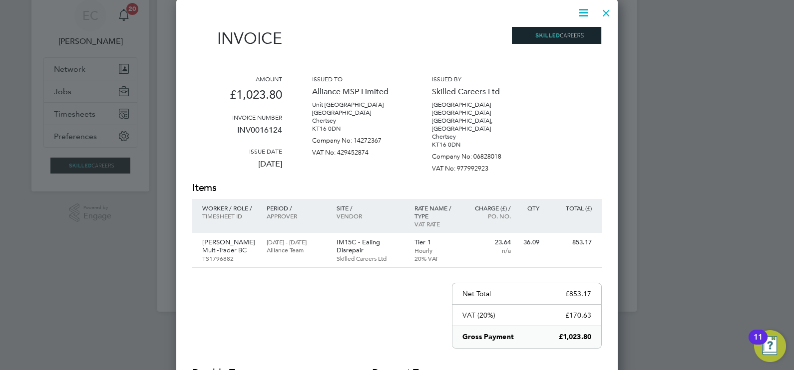
scroll to position [0, 0]
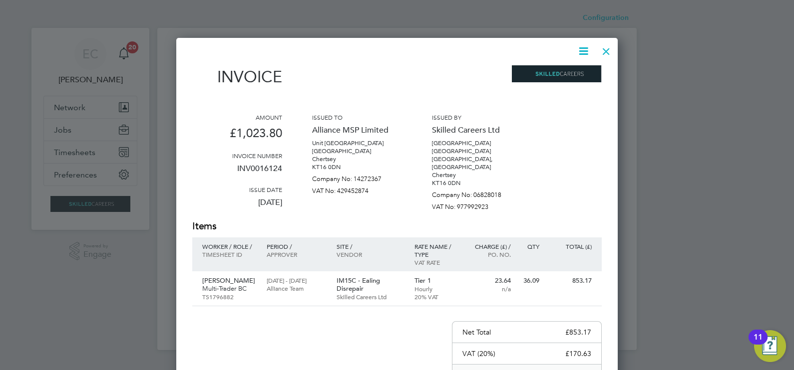
click at [604, 51] on div at bounding box center [606, 49] width 18 height 18
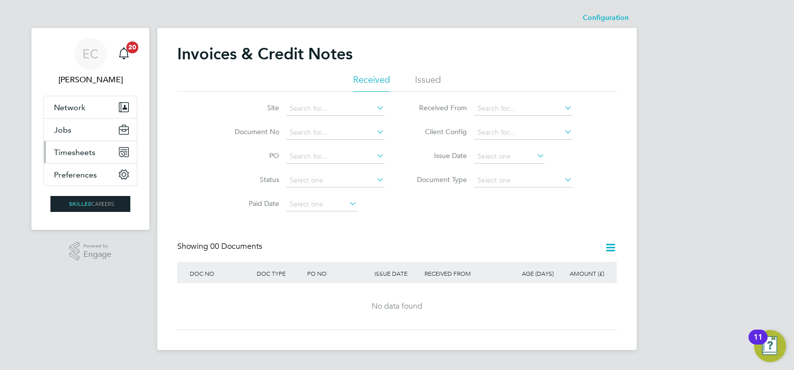
click at [83, 149] on span "Timesheets" at bounding box center [74, 152] width 41 height 9
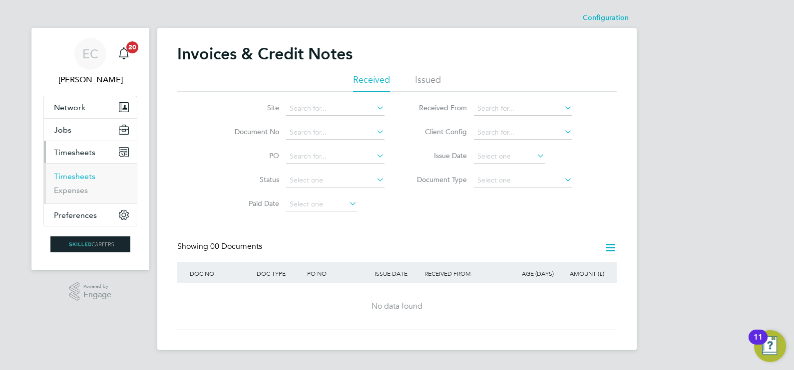
click at [75, 173] on link "Timesheets" at bounding box center [74, 176] width 41 height 9
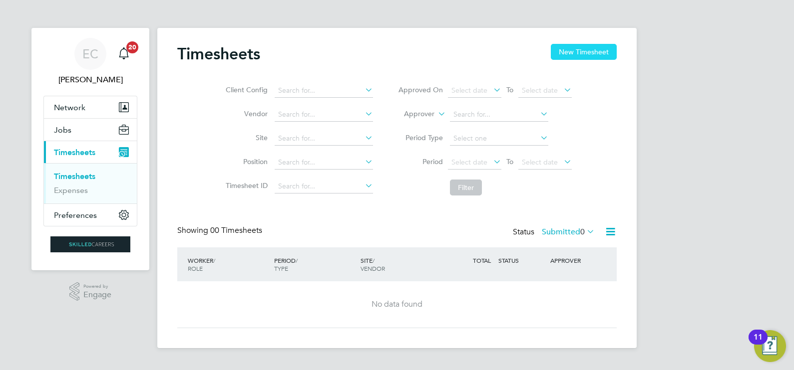
click at [579, 48] on button "New Timesheet" at bounding box center [584, 52] width 66 height 16
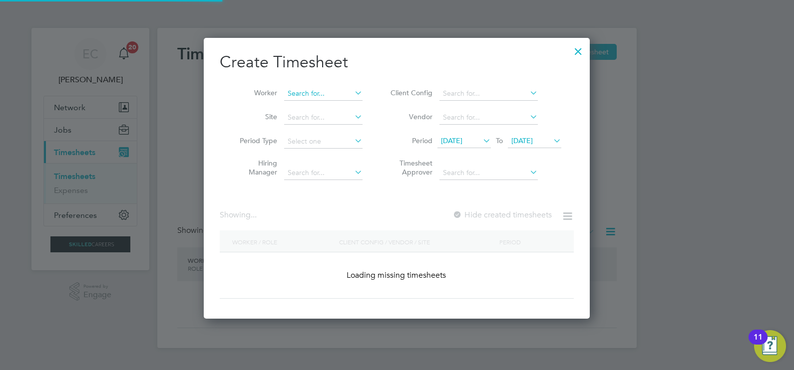
scroll to position [1533, 386]
click at [298, 95] on input at bounding box center [323, 94] width 78 height 14
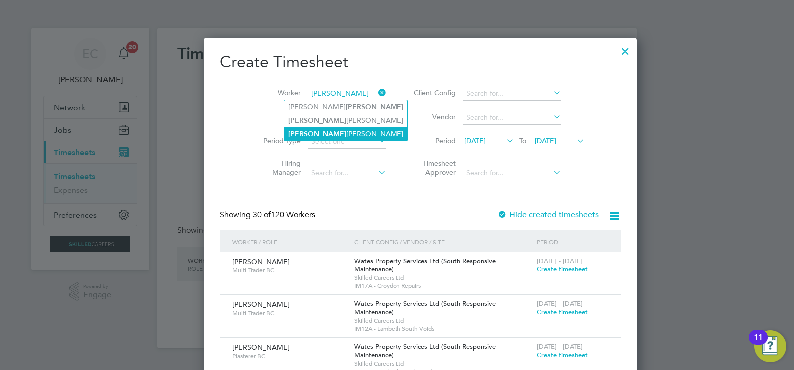
click at [335, 134] on li "[PERSON_NAME]" at bounding box center [345, 133] width 123 height 13
type input "[PERSON_NAME]"
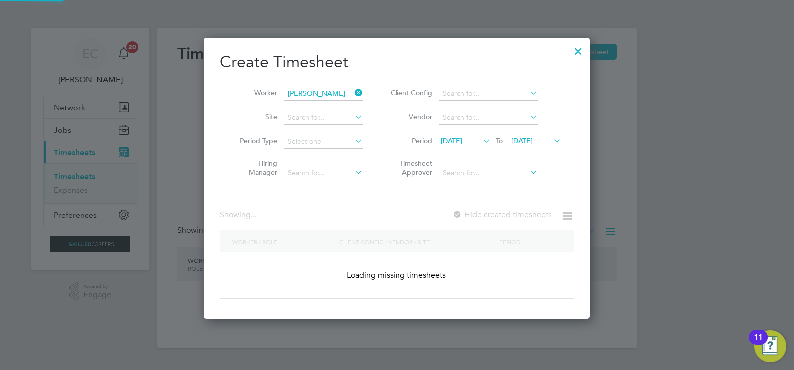
scroll to position [277, 386]
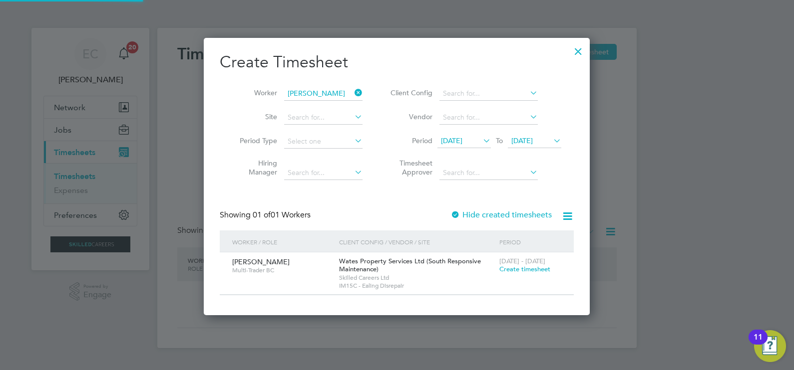
click at [459, 209] on div "Create Timesheet Worker Byron Campbell Site Period Type Hiring Manager Client C…" at bounding box center [397, 174] width 354 height 244
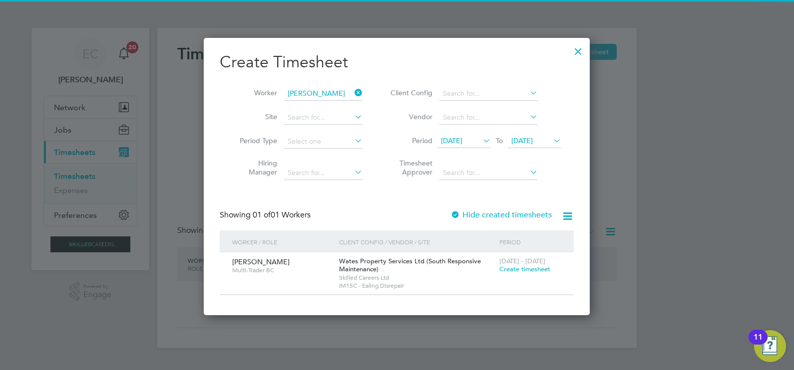
click at [460, 211] on div at bounding box center [455, 216] width 10 height 10
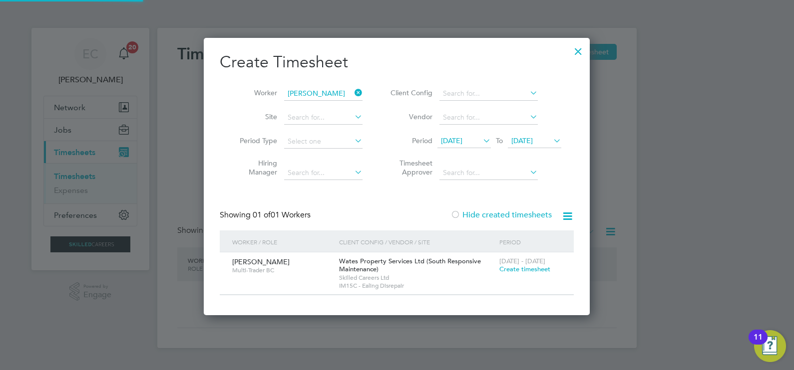
click at [461, 214] on label "Hide created timesheets" at bounding box center [500, 215] width 101 height 10
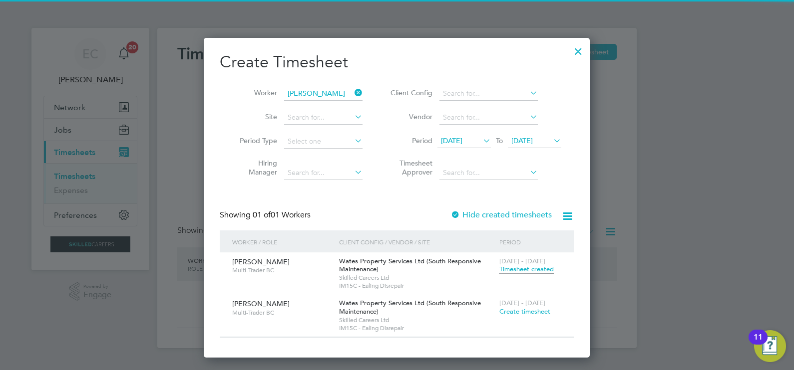
scroll to position [320, 386]
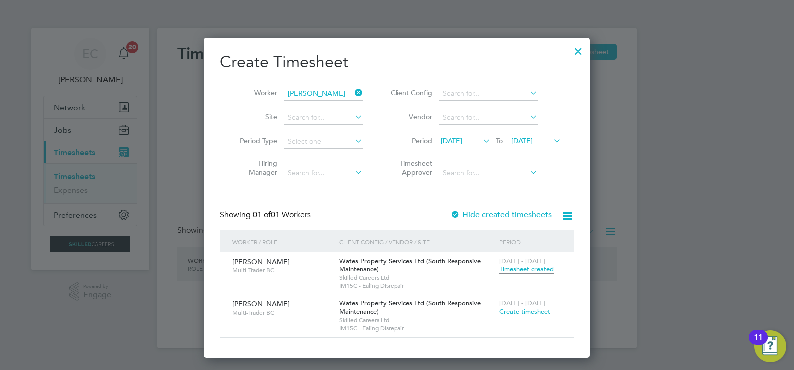
click at [512, 269] on span "Timesheet created" at bounding box center [526, 269] width 54 height 9
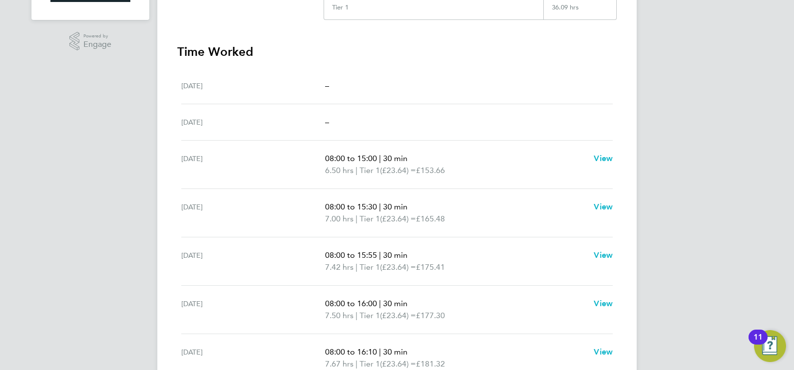
scroll to position [262, 0]
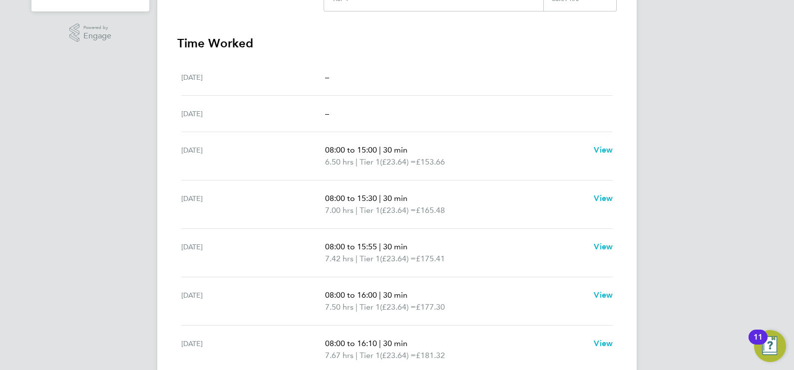
drag, startPoint x: 733, startPoint y: 187, endPoint x: 727, endPoint y: 217, distance: 30.0
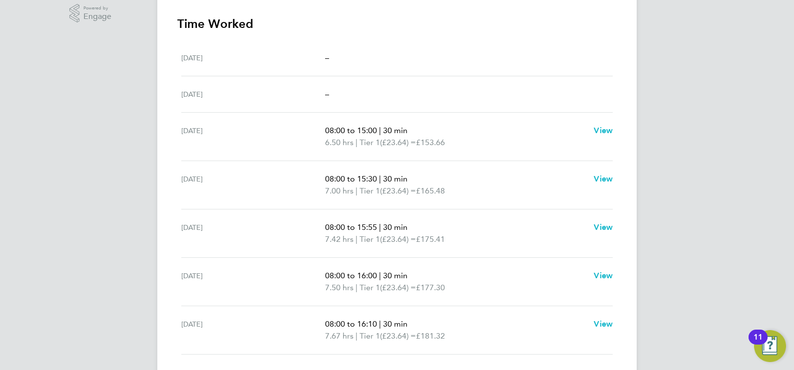
drag, startPoint x: 732, startPoint y: 228, endPoint x: 729, endPoint y: 245, distance: 17.2
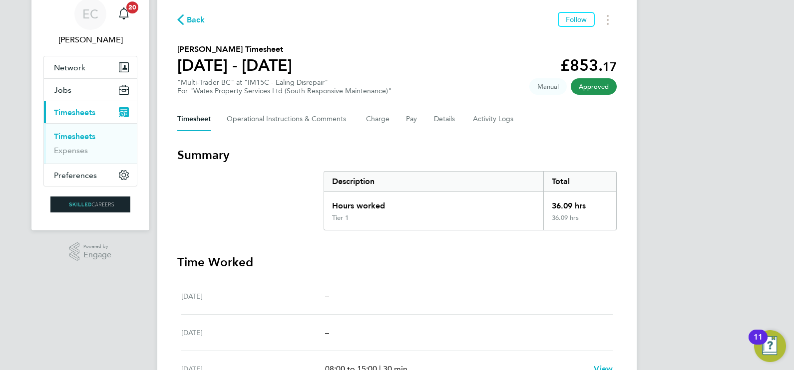
scroll to position [0, 0]
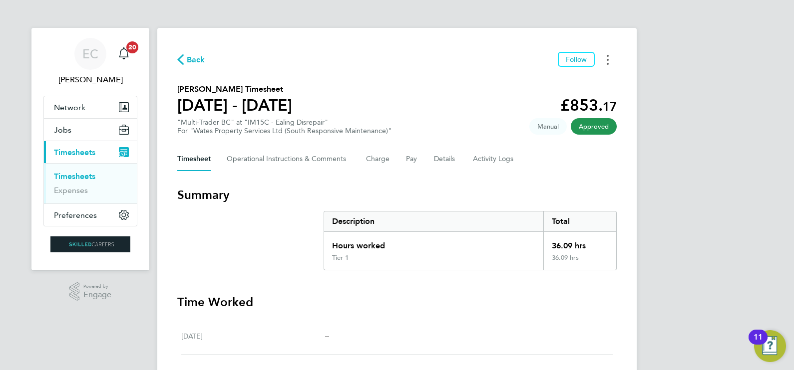
drag, startPoint x: 601, startPoint y: 59, endPoint x: 608, endPoint y: 60, distance: 6.6
click at [601, 59] on button "Timesheets Menu" at bounding box center [608, 59] width 18 height 15
click at [553, 80] on link "Download timesheet" at bounding box center [557, 82] width 120 height 20
click at [699, 185] on div "EC Ernie Crowe Notifications 20 Applications: Network Businesses Sites Workers …" at bounding box center [397, 337] width 794 height 674
